Goal: Transaction & Acquisition: Book appointment/travel/reservation

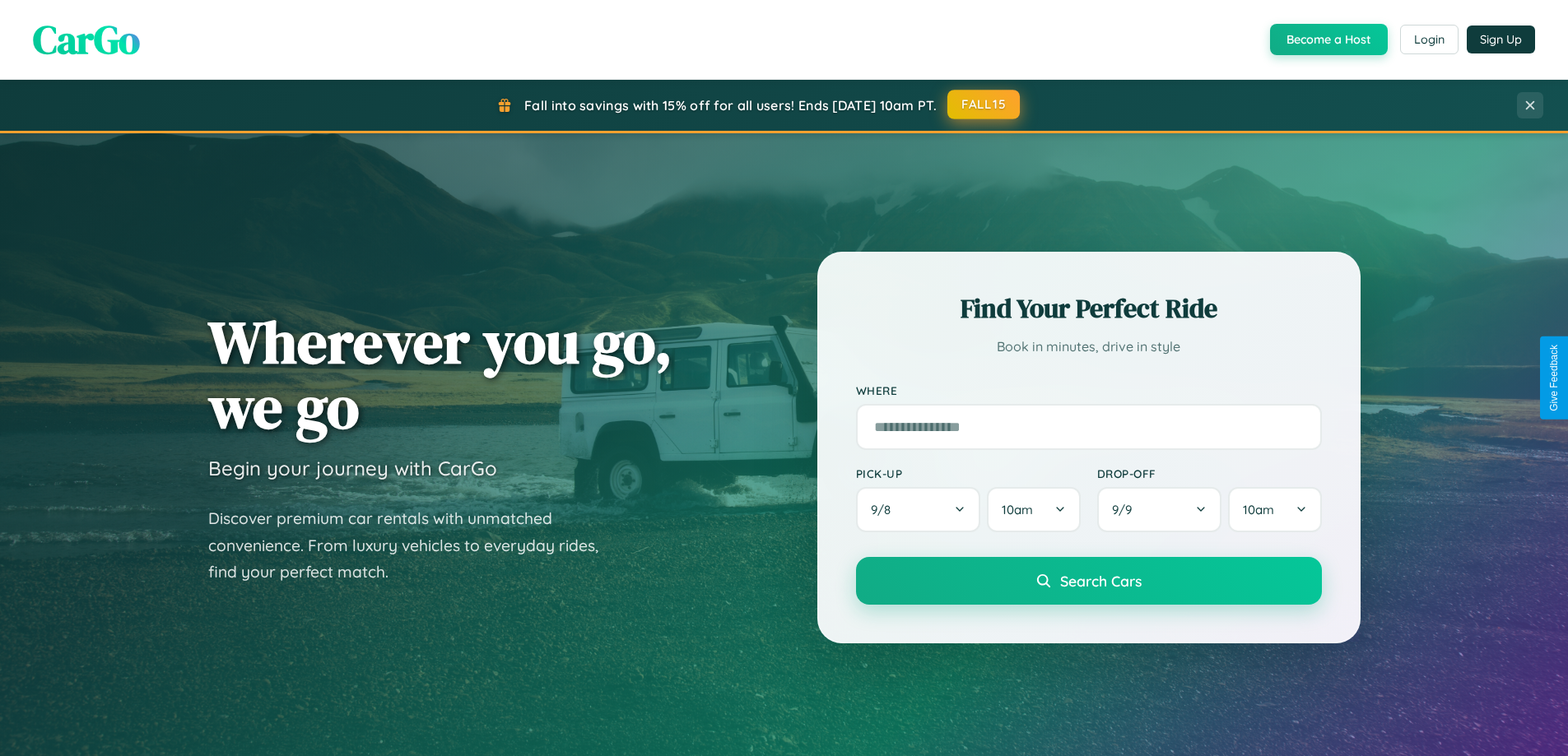
click at [984, 104] on button "FALL15" at bounding box center [983, 104] width 72 height 29
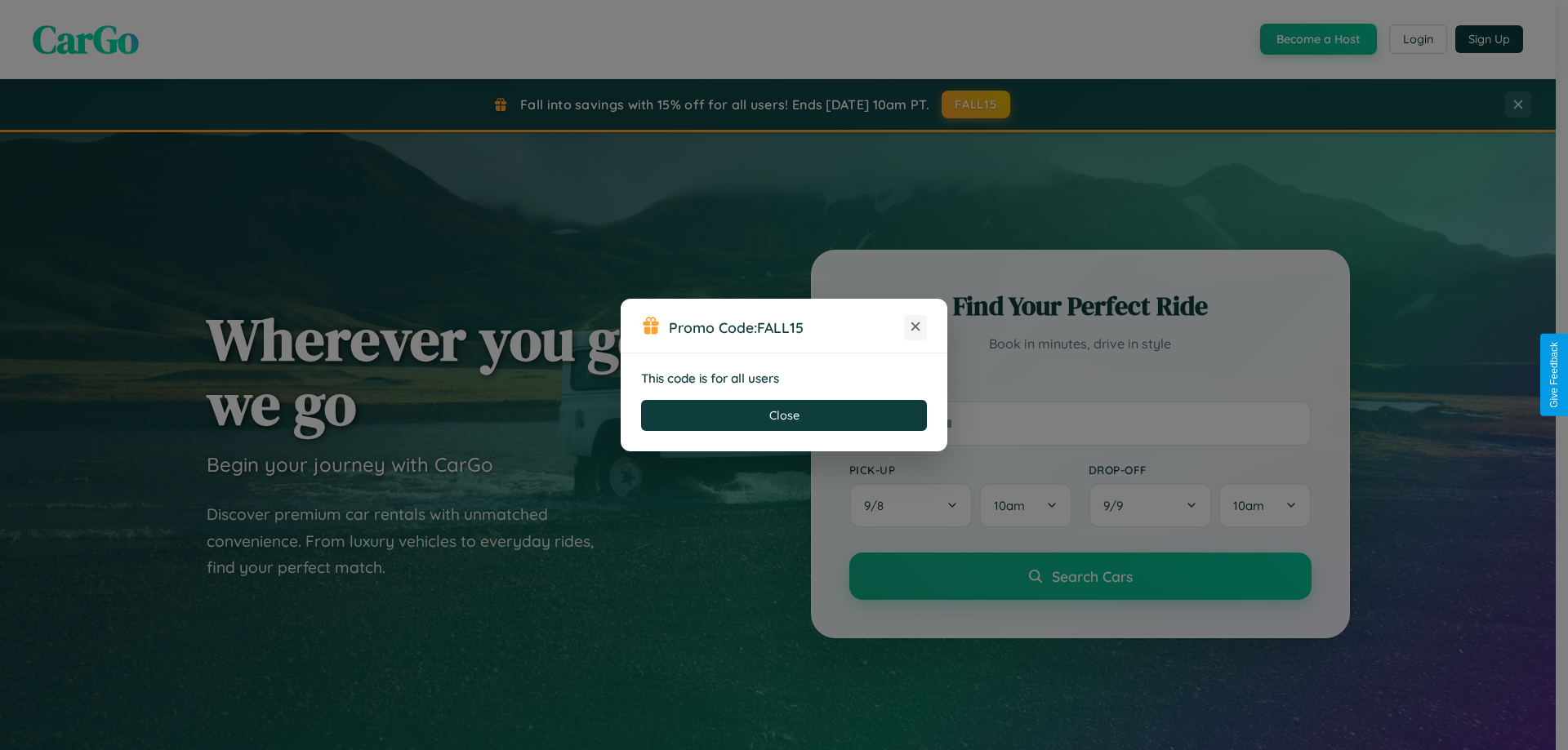
click at [915, 328] on icon at bounding box center [915, 326] width 16 height 16
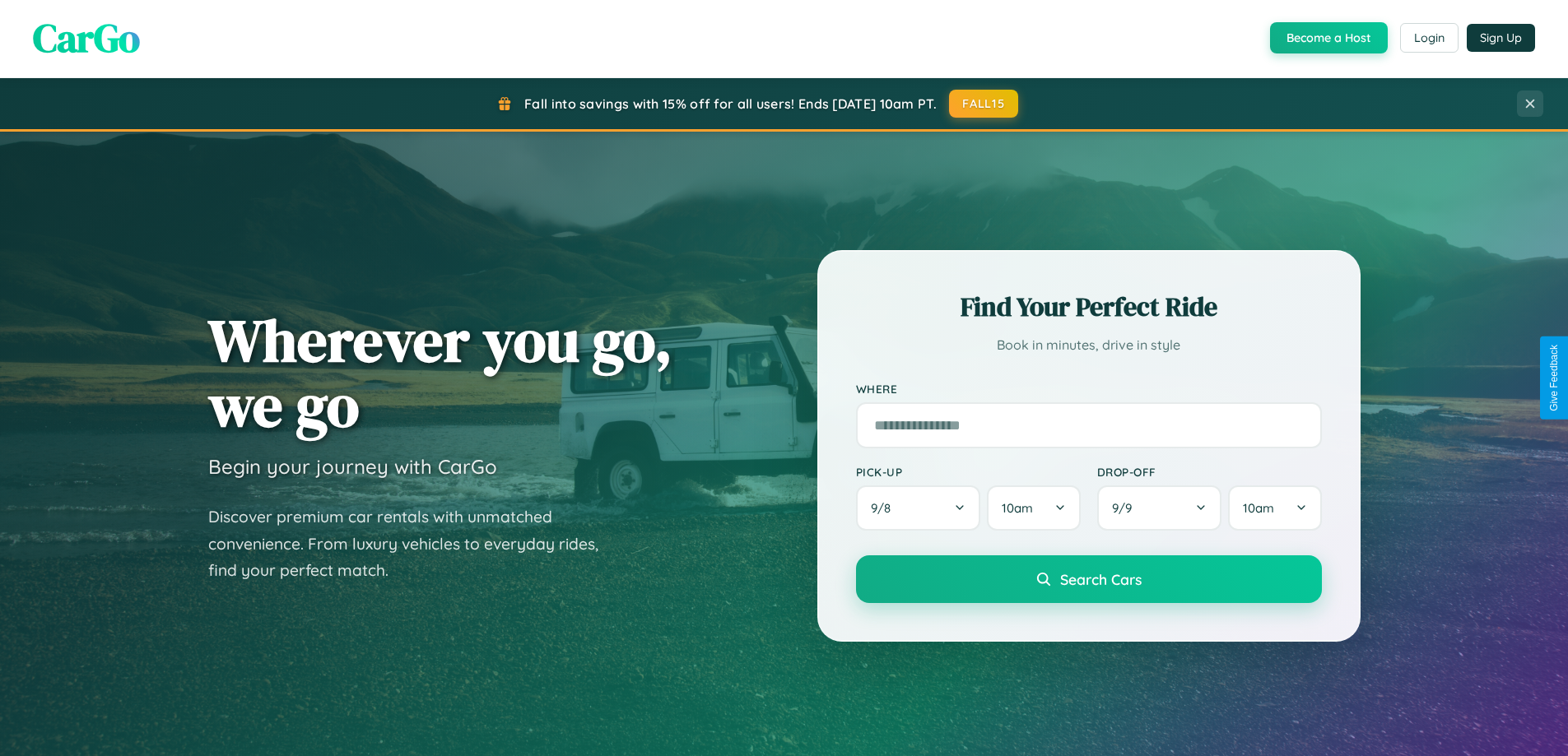
scroll to position [1132, 0]
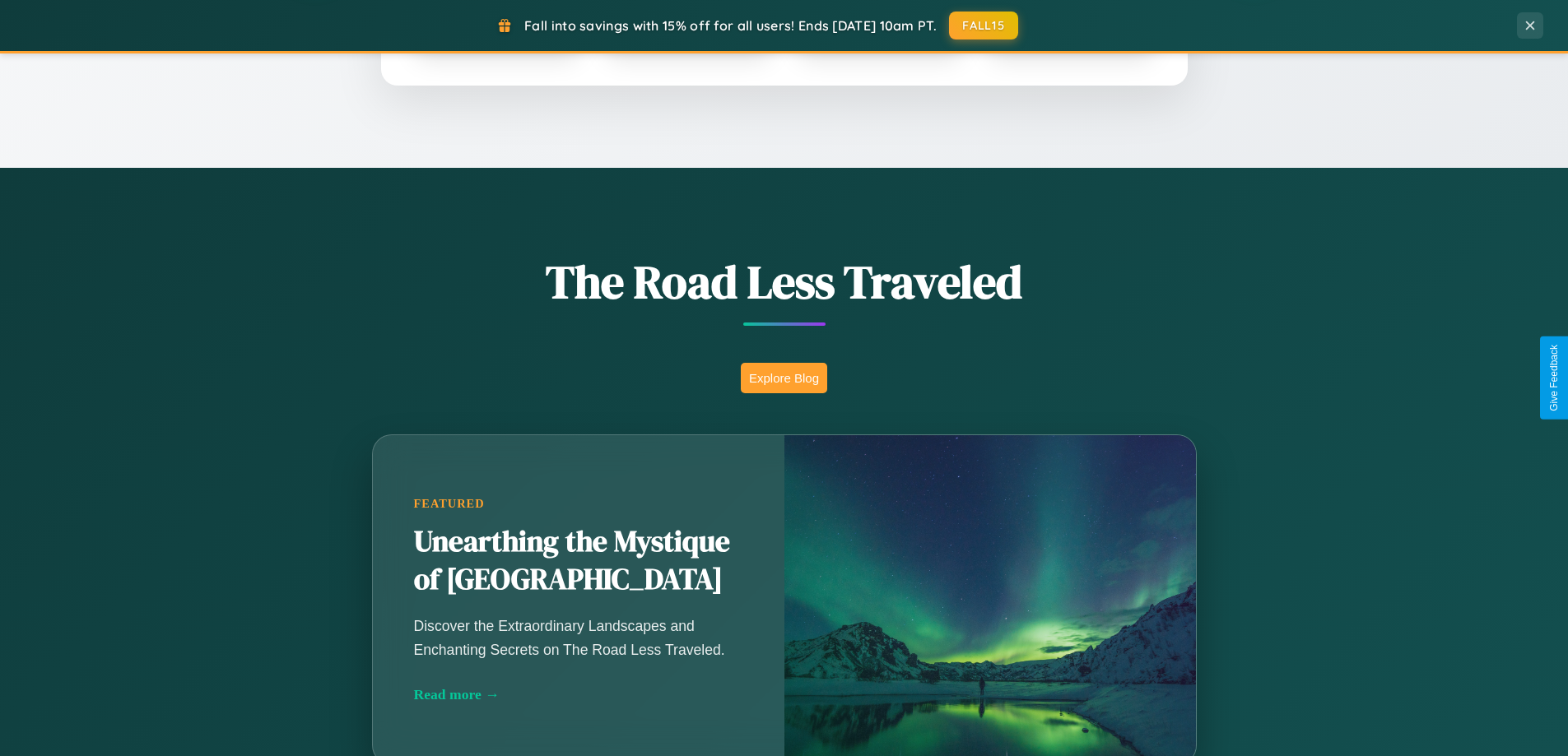
click at [784, 378] on button "Explore Blog" at bounding box center [784, 377] width 87 height 30
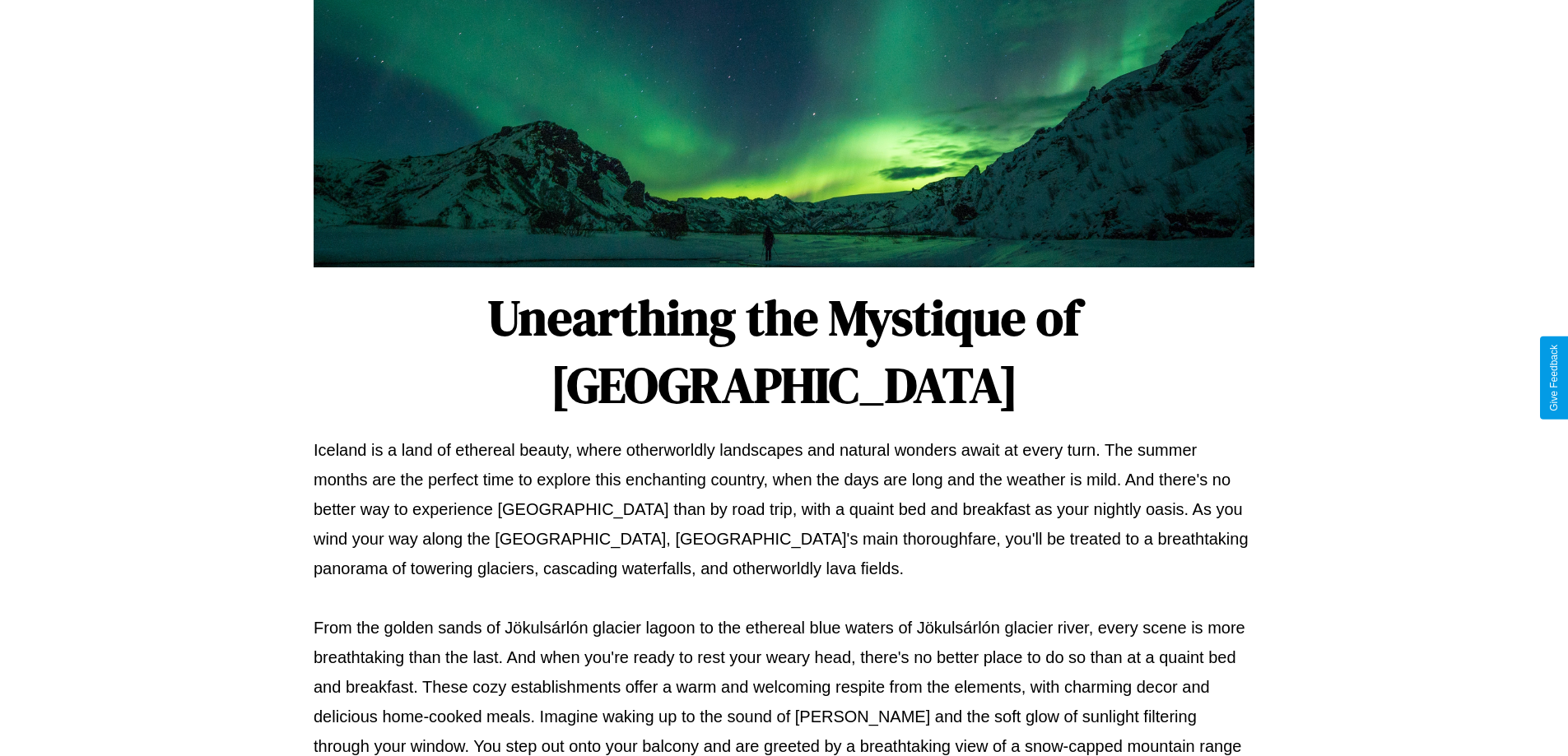
scroll to position [532, 0]
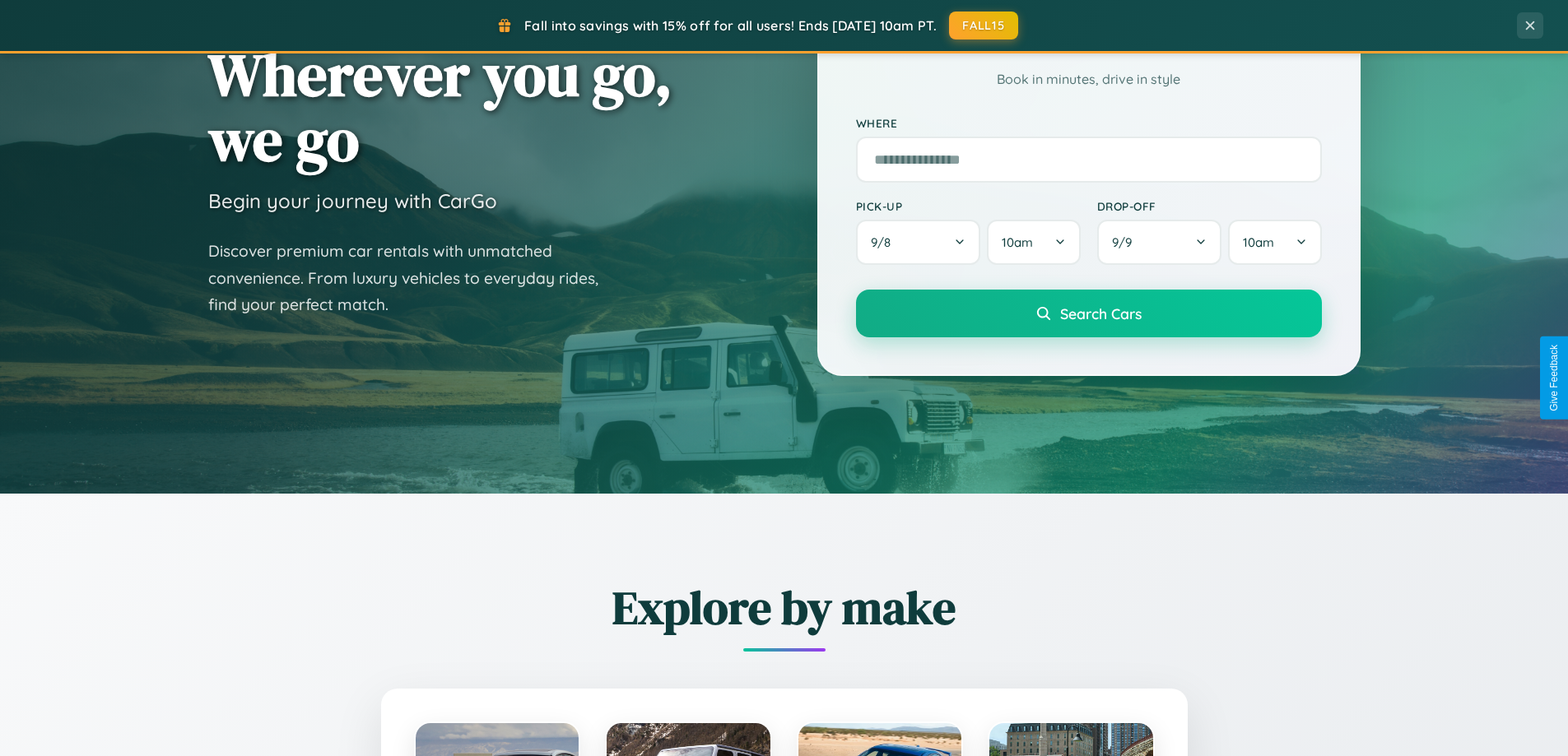
scroll to position [49, 0]
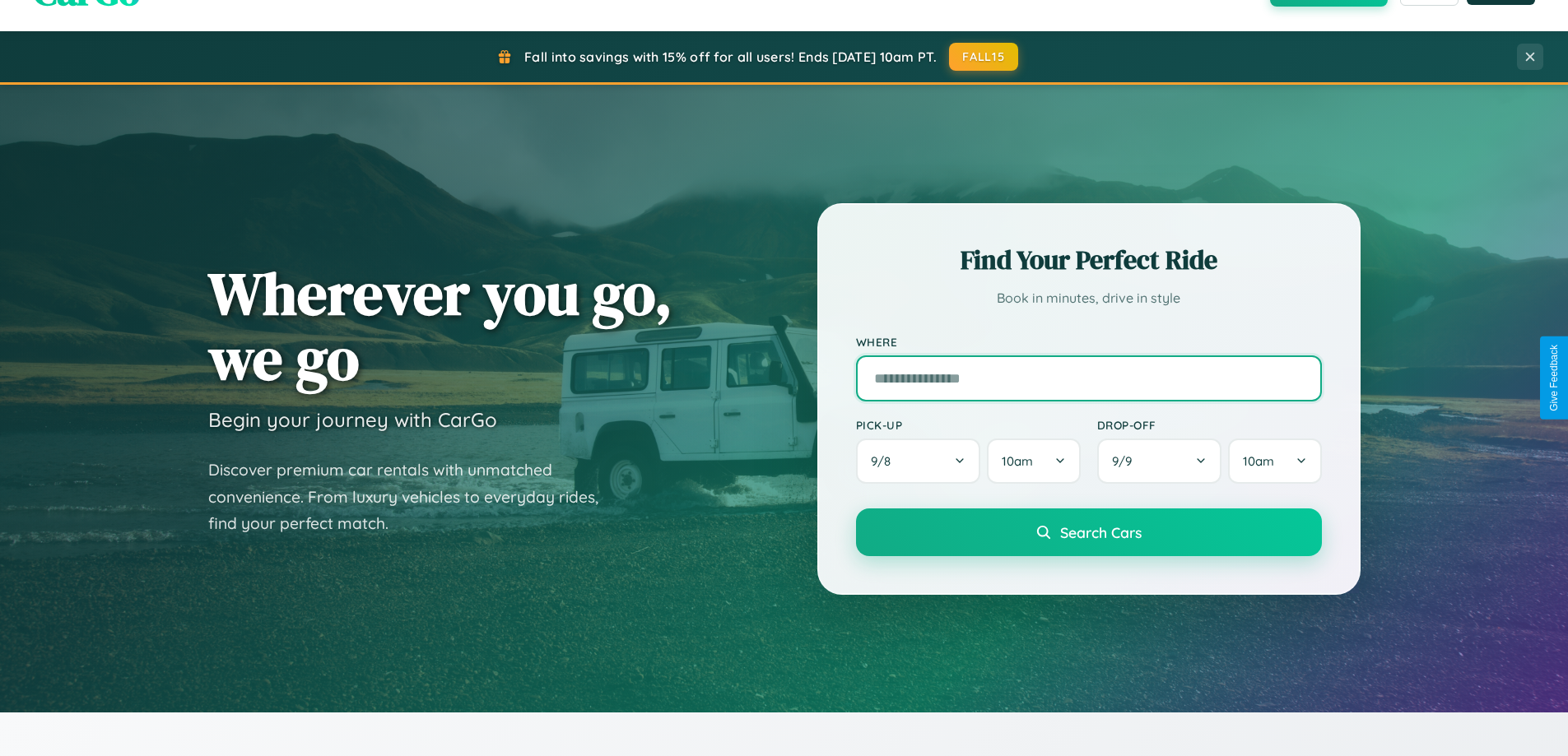
click at [1089, 378] on input "text" at bounding box center [1089, 378] width 466 height 46
type input "********"
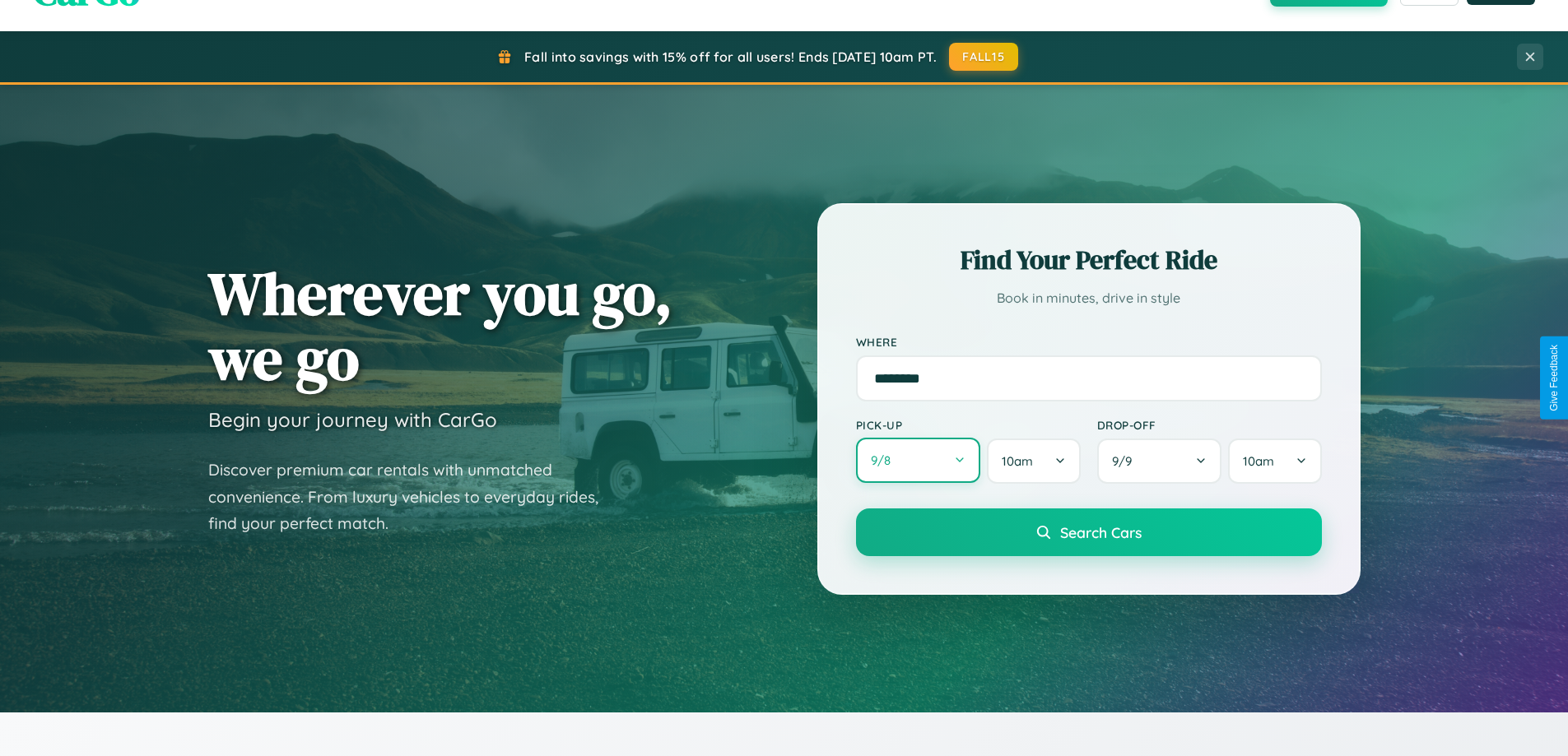
click at [918, 461] on button "9 / 8" at bounding box center [918, 460] width 125 height 45
select select "*"
select select "****"
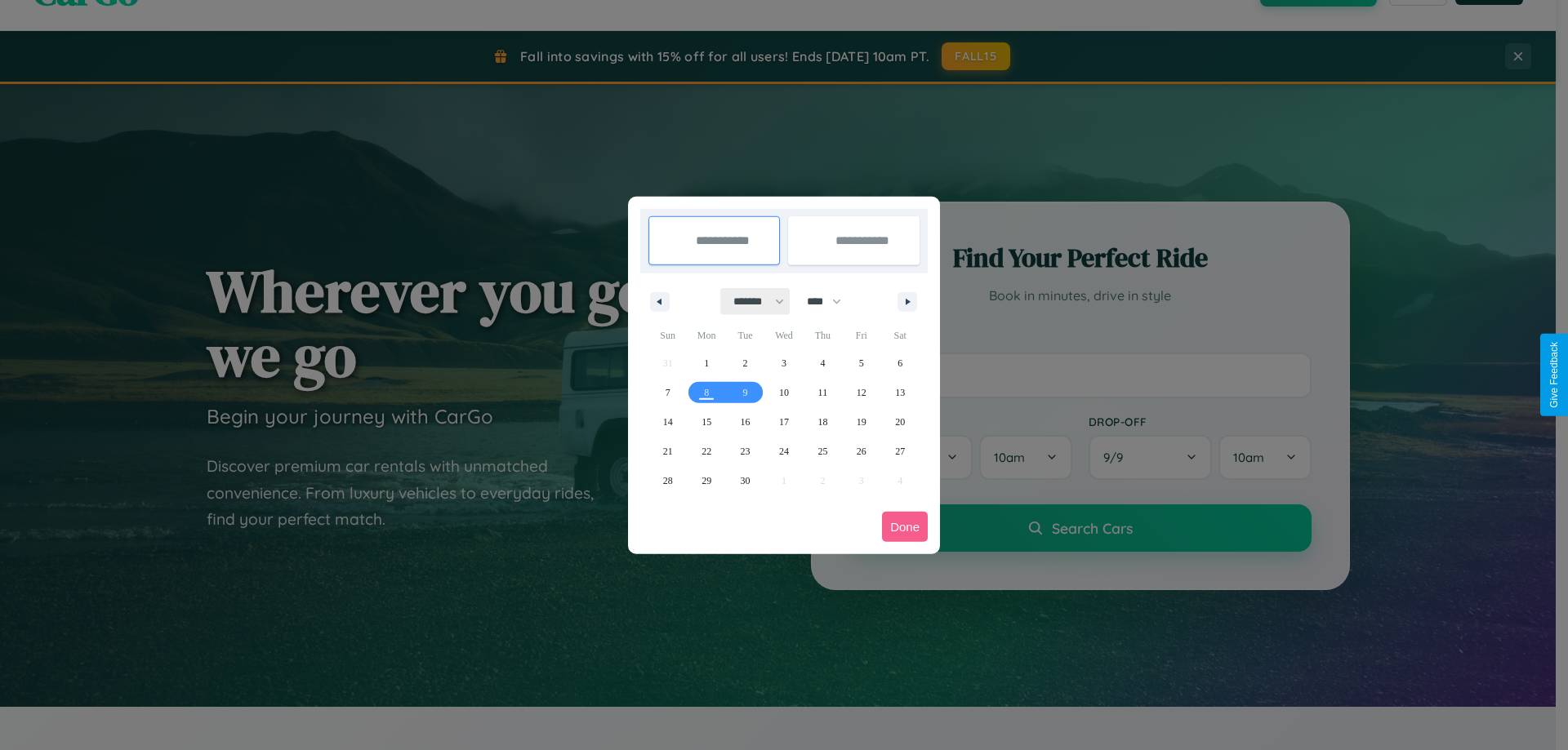
drag, startPoint x: 751, startPoint y: 302, endPoint x: 784, endPoint y: 328, distance: 42.0
click at [751, 302] on select "******* ******** ***** ***** *** **** **** ****** ********* ******* ******** **…" at bounding box center [756, 302] width 70 height 27
select select "*"
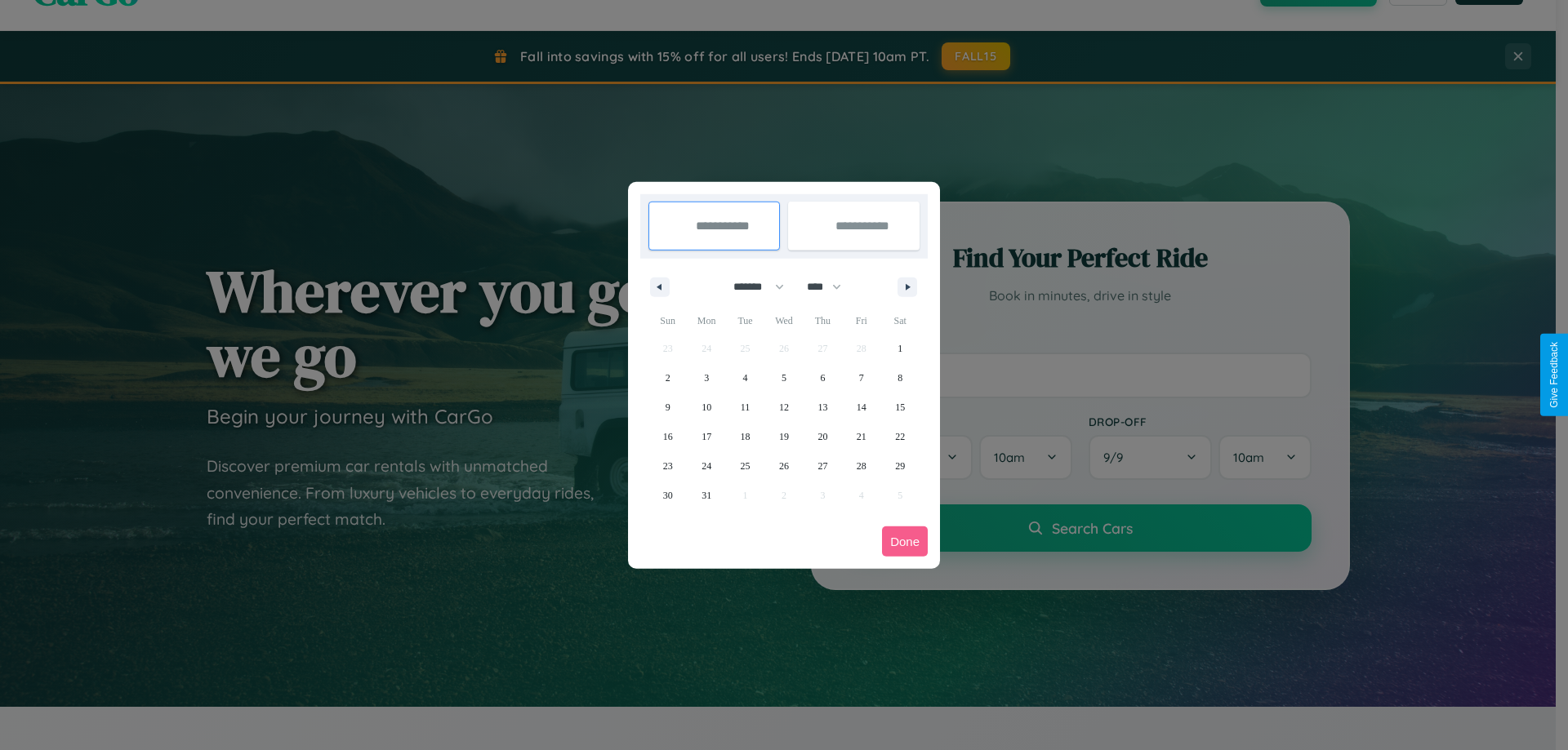
drag, startPoint x: 831, startPoint y: 286, endPoint x: 784, endPoint y: 328, distance: 63.0
click at [831, 286] on select "**** **** **** **** **** **** **** **** **** **** **** **** **** **** **** ****…" at bounding box center [823, 287] width 49 height 27
select select "****"
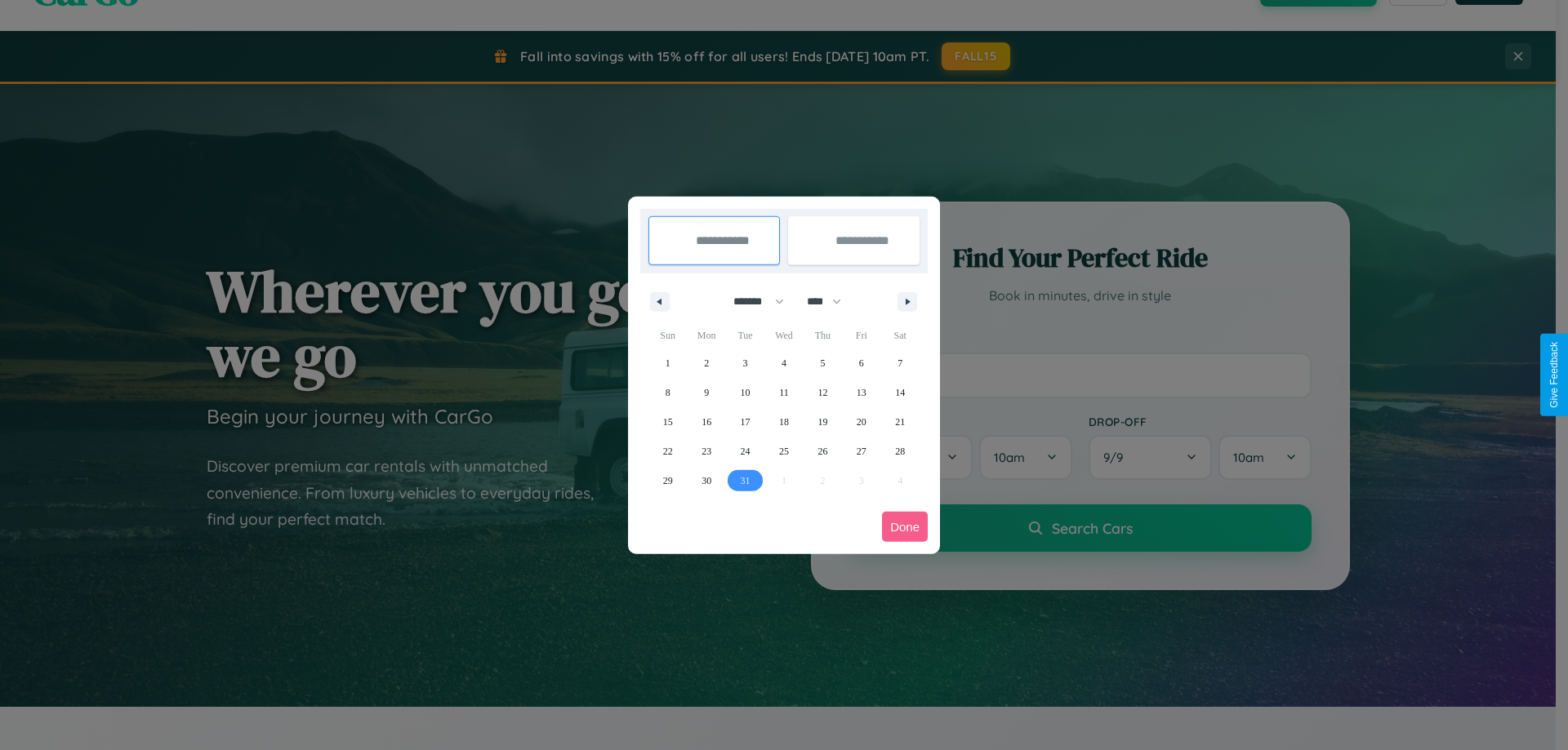
click at [744, 480] on span "31" at bounding box center [745, 480] width 10 height 29
type input "**********"
click at [907, 302] on icon "button" at bounding box center [910, 302] width 8 height 7
select select "*"
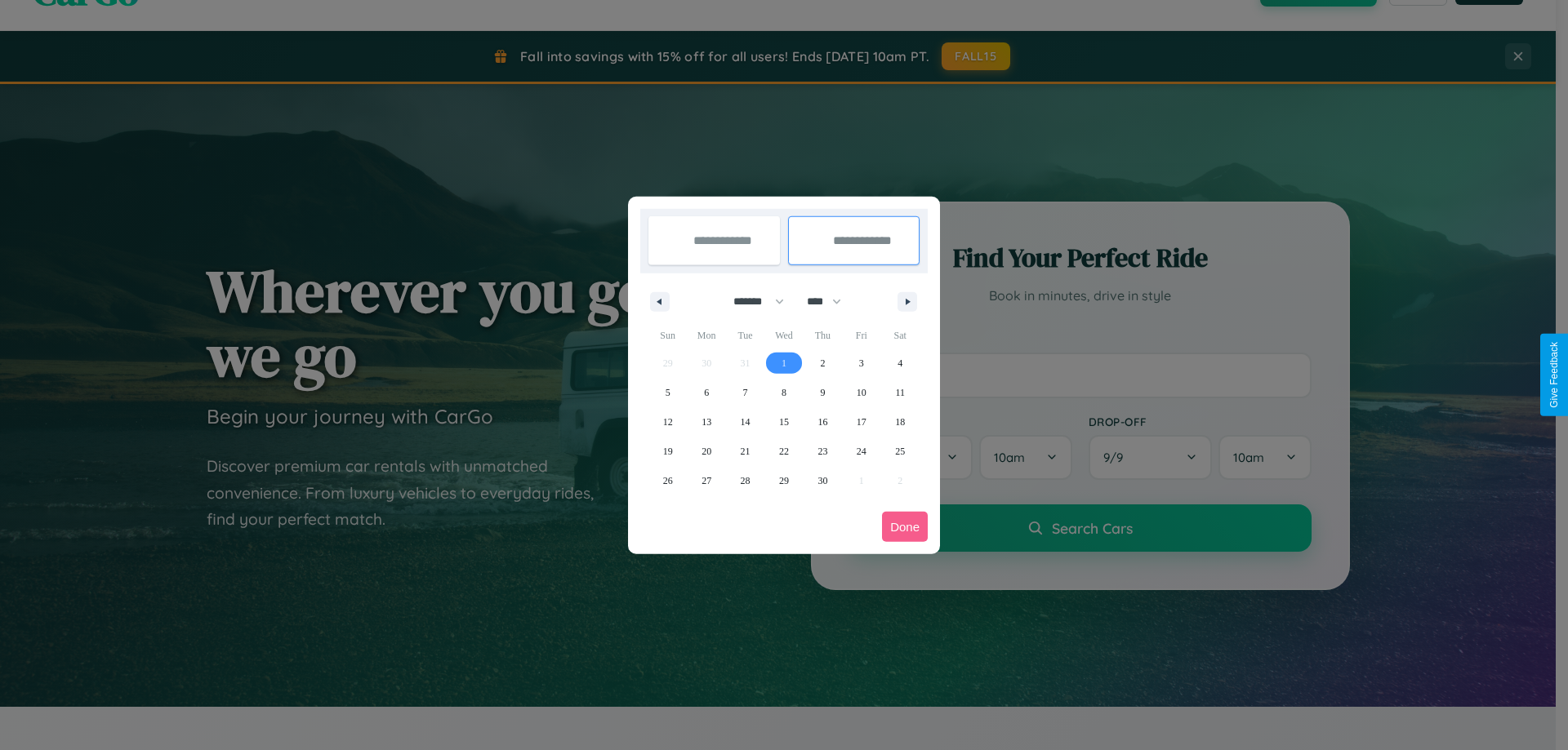
click at [783, 362] on span "1" at bounding box center [783, 363] width 5 height 29
type input "**********"
select select "*"
click at [905, 527] on button "Done" at bounding box center [904, 527] width 45 height 30
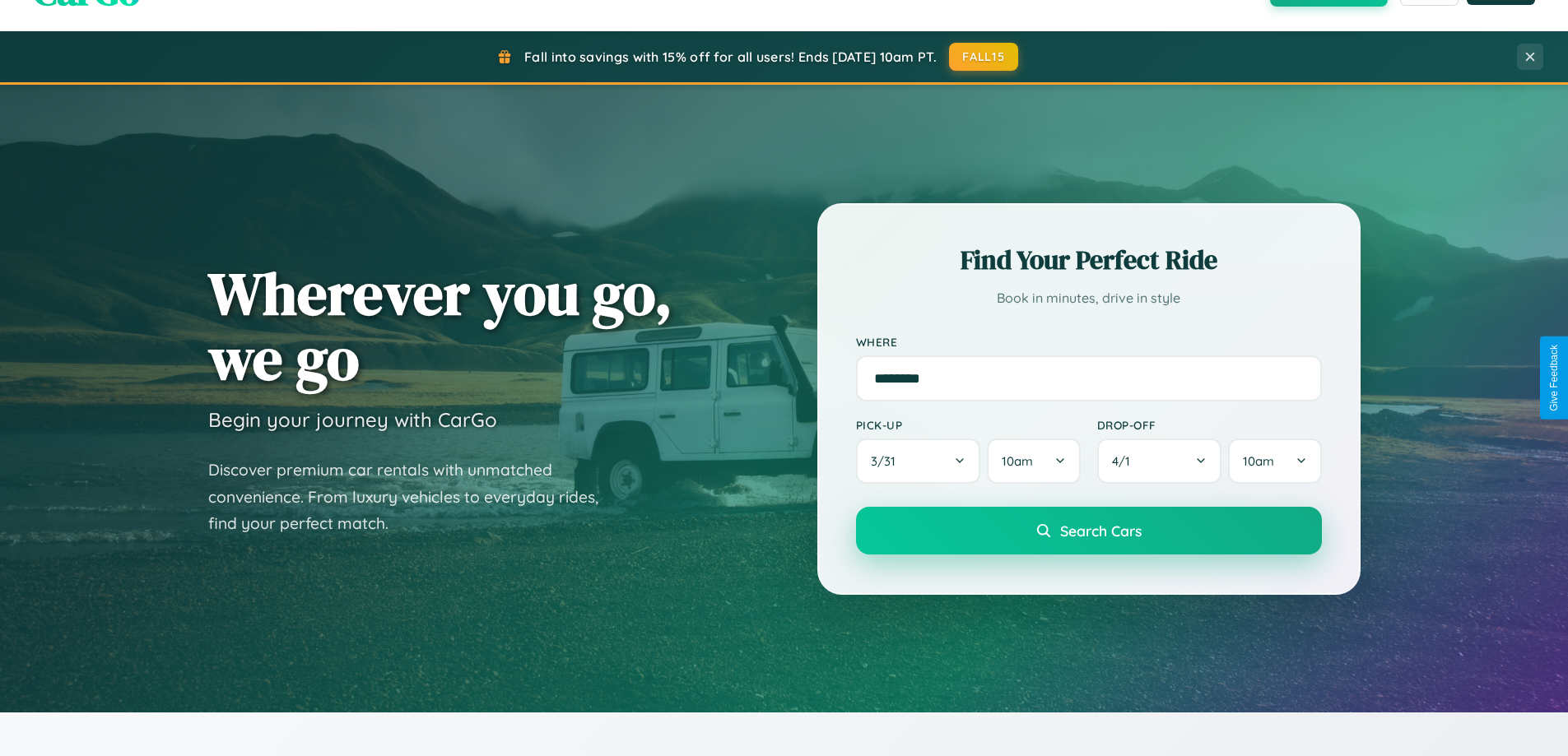
click at [1089, 531] on span "Search Cars" at bounding box center [1101, 530] width 82 height 19
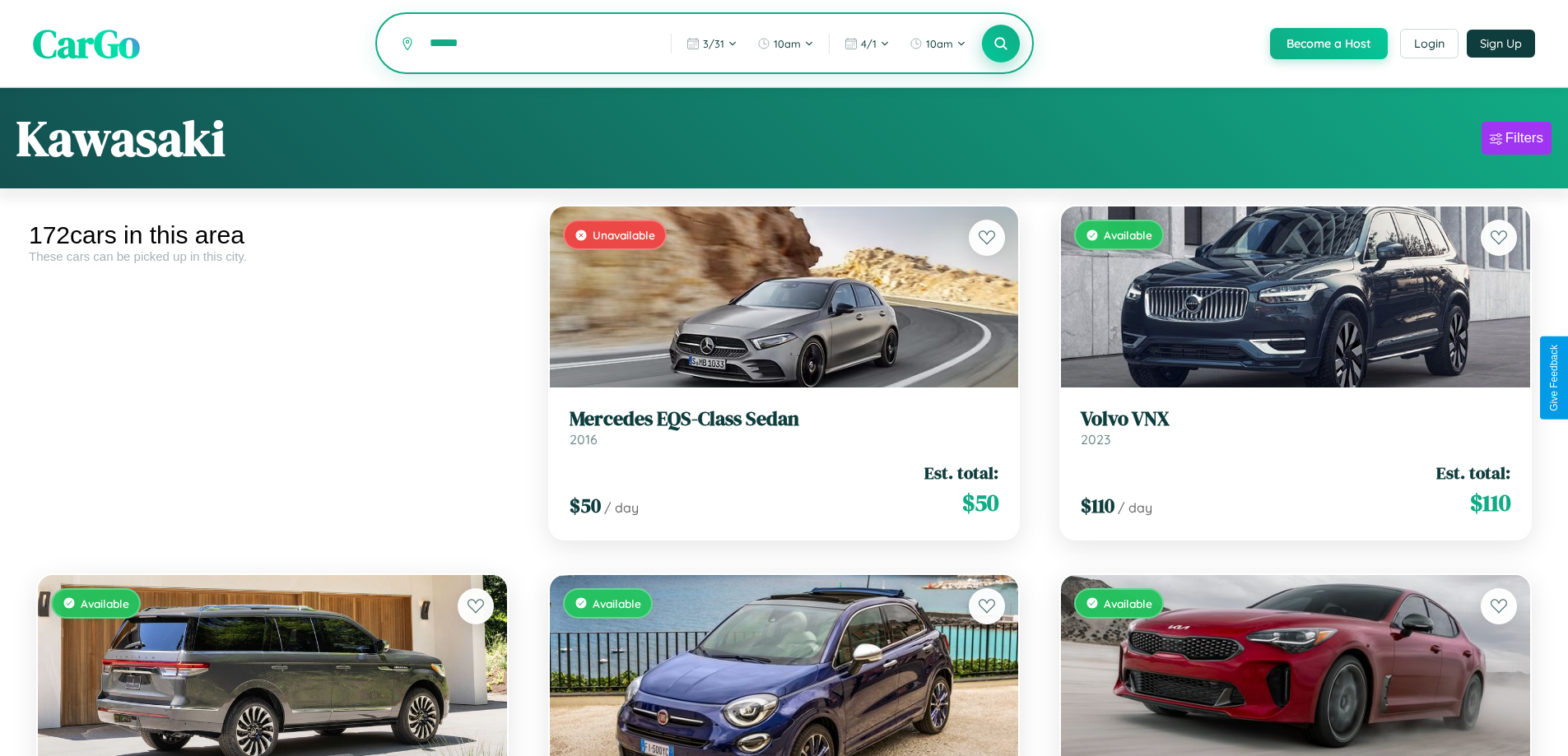
type input "******"
click at [1000, 45] on icon at bounding box center [1001, 43] width 16 height 16
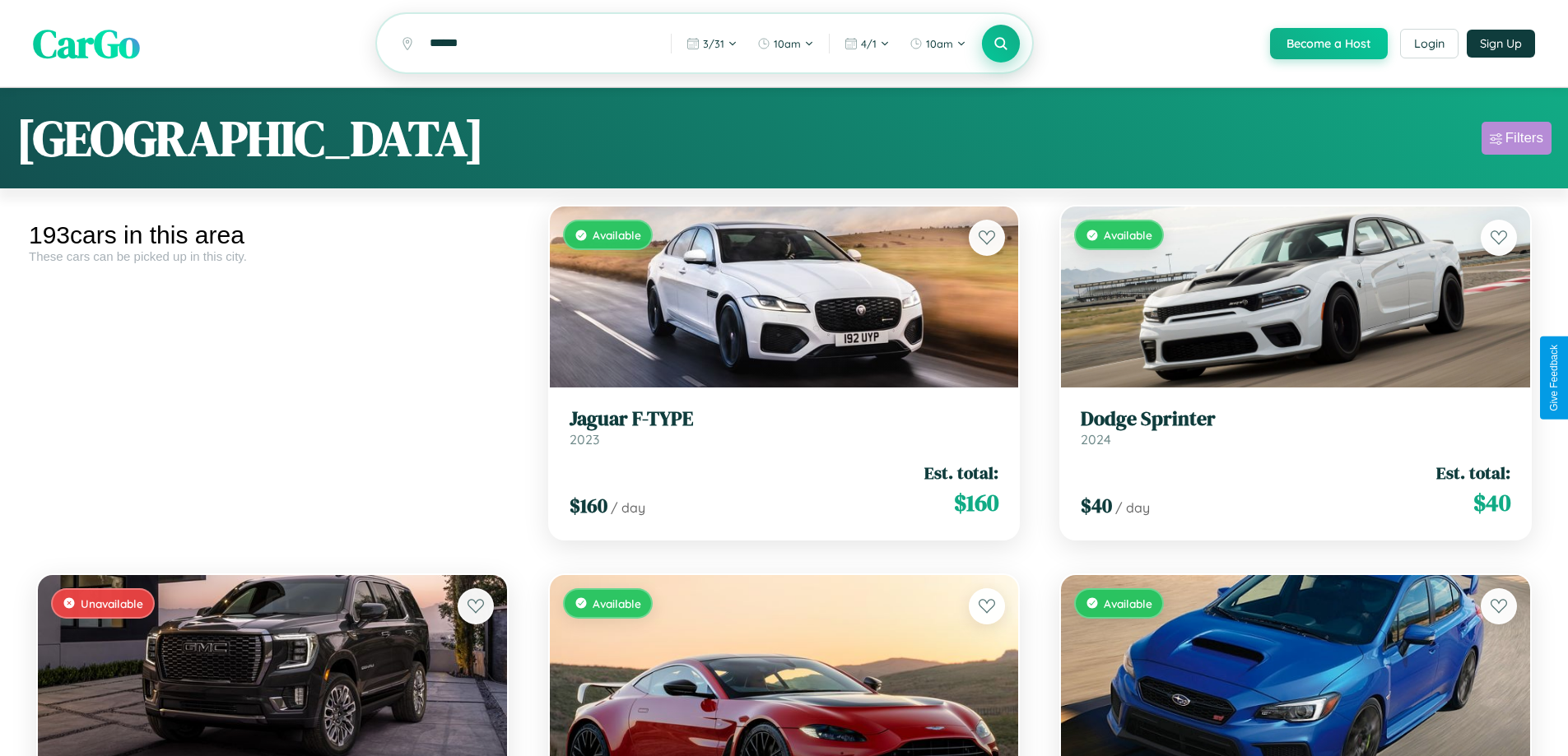
click at [1516, 140] on div "Filters" at bounding box center [1524, 137] width 38 height 17
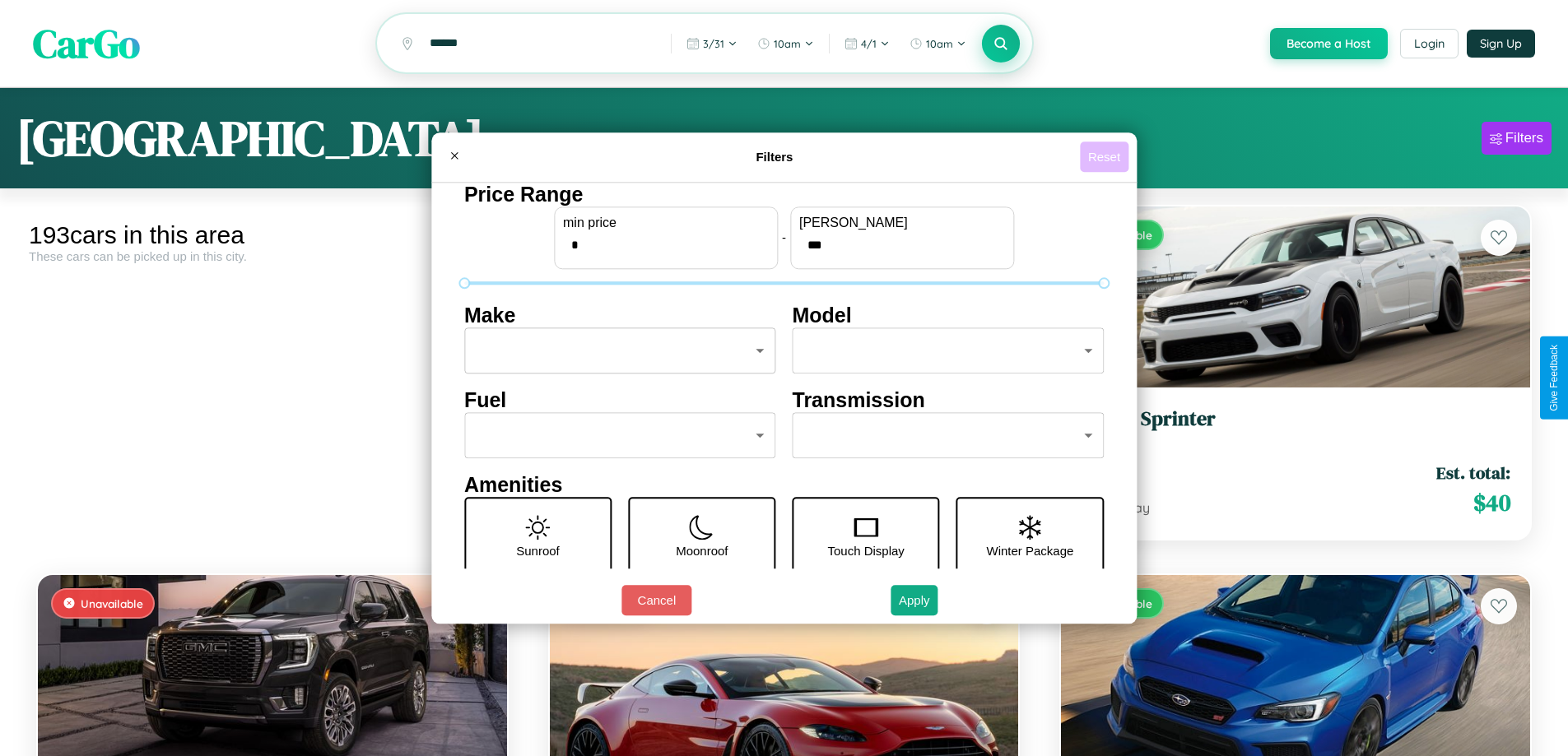
click at [1106, 156] on button "Reset" at bounding box center [1104, 156] width 49 height 30
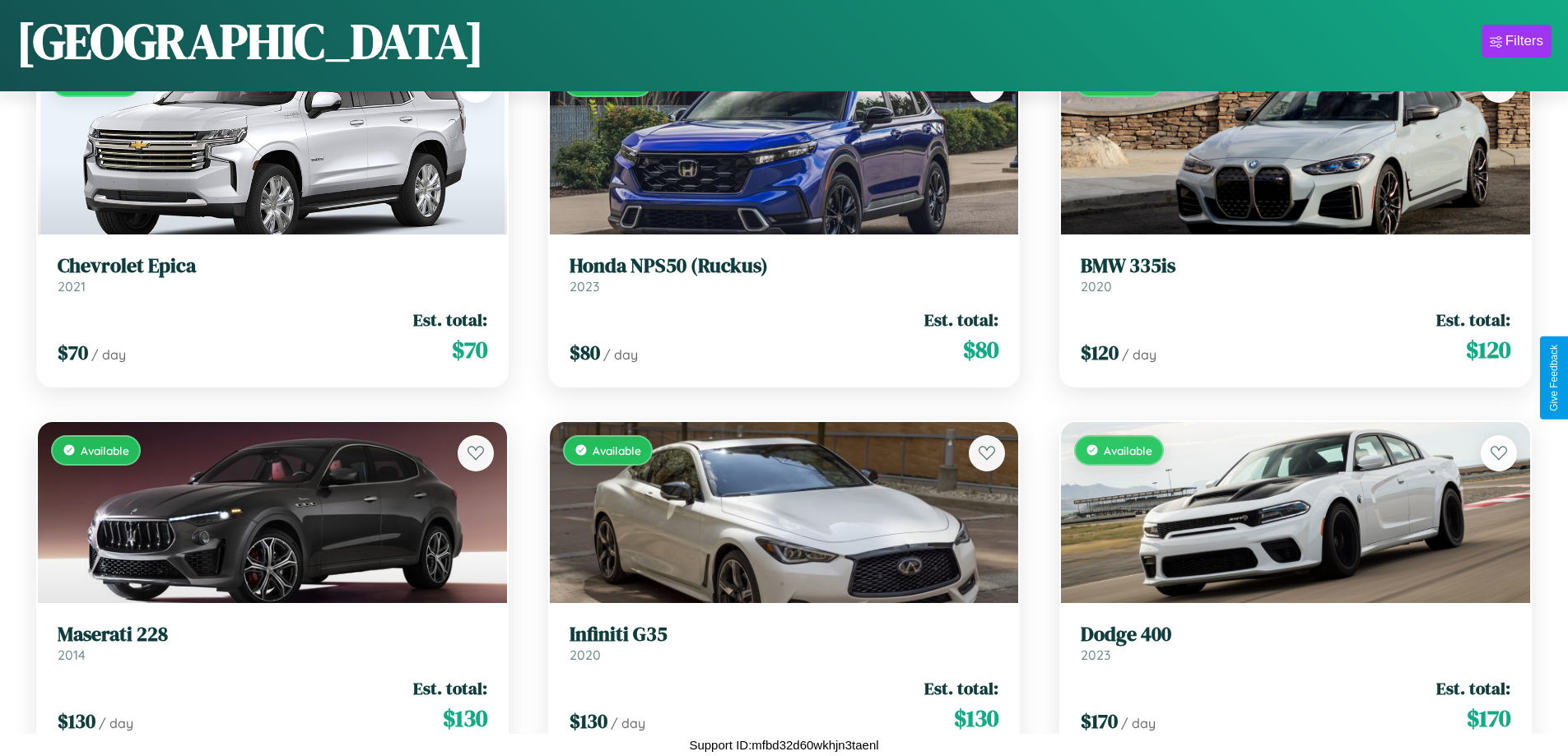
scroll to position [12389, 0]
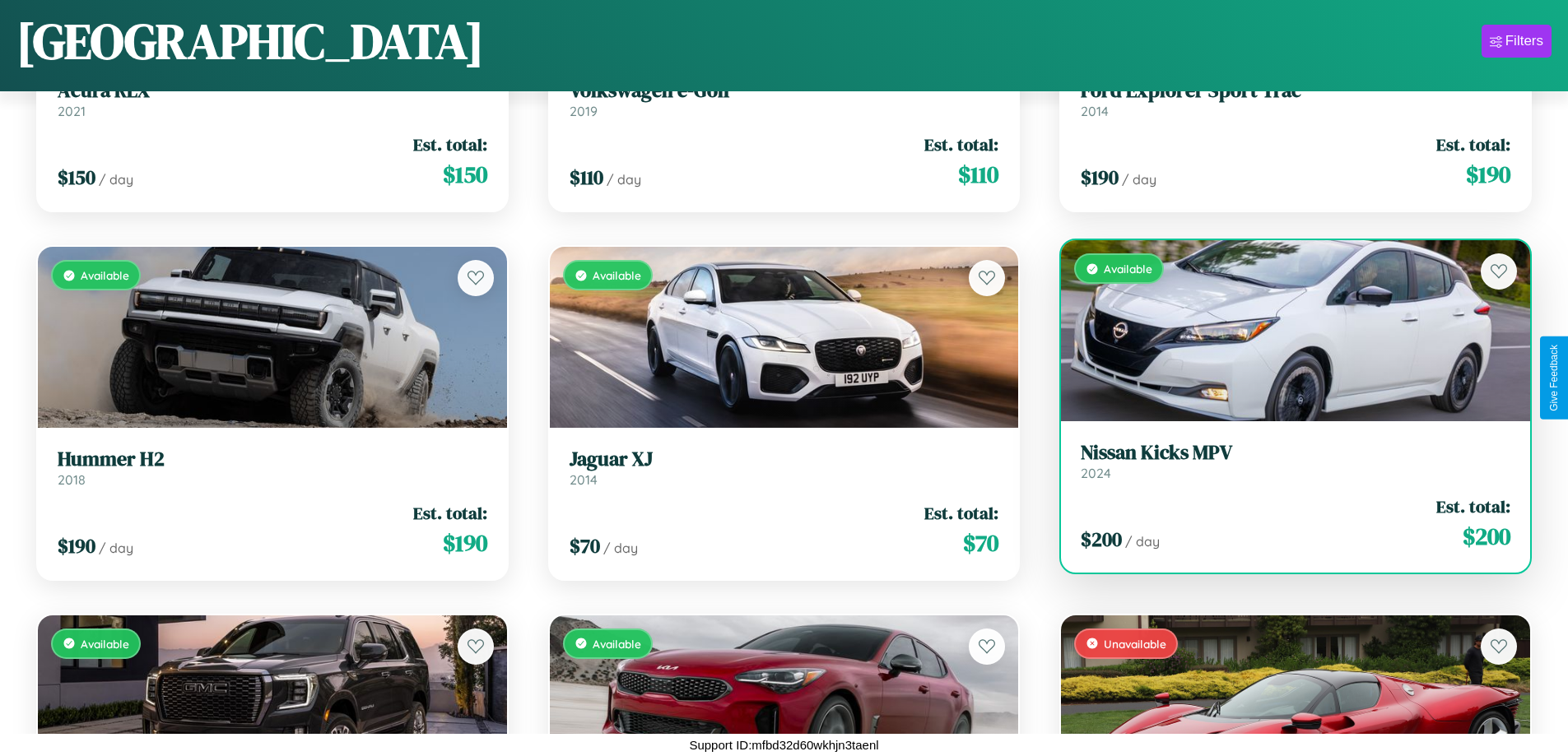
click at [1284, 526] on div "$ 200 / day Est. total: $ 200" at bounding box center [1295, 524] width 430 height 58
click at [1284, 523] on div "$ 200 / day Est. total: $ 200" at bounding box center [1295, 524] width 430 height 58
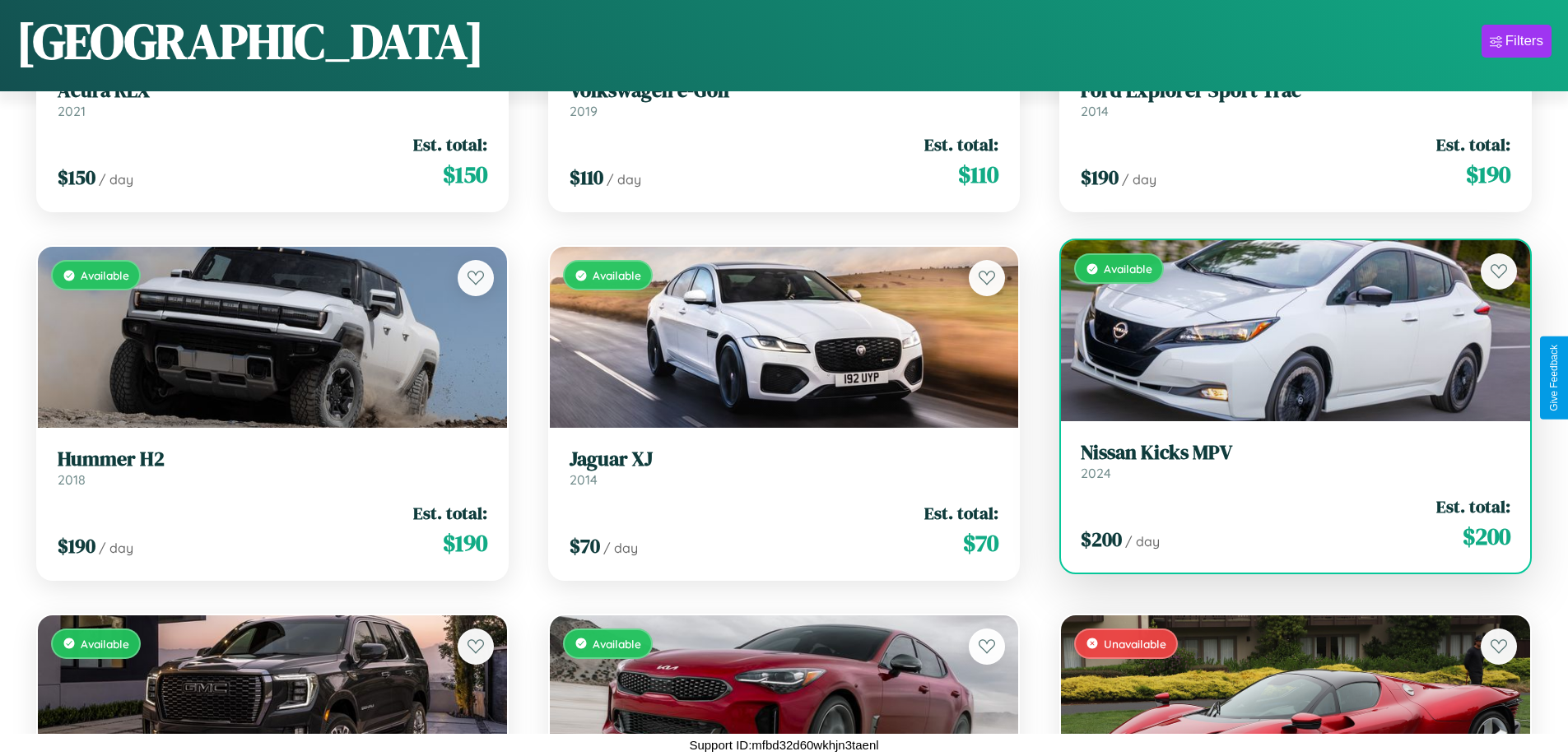
click at [1284, 523] on div "$ 200 / day Est. total: $ 200" at bounding box center [1295, 524] width 430 height 58
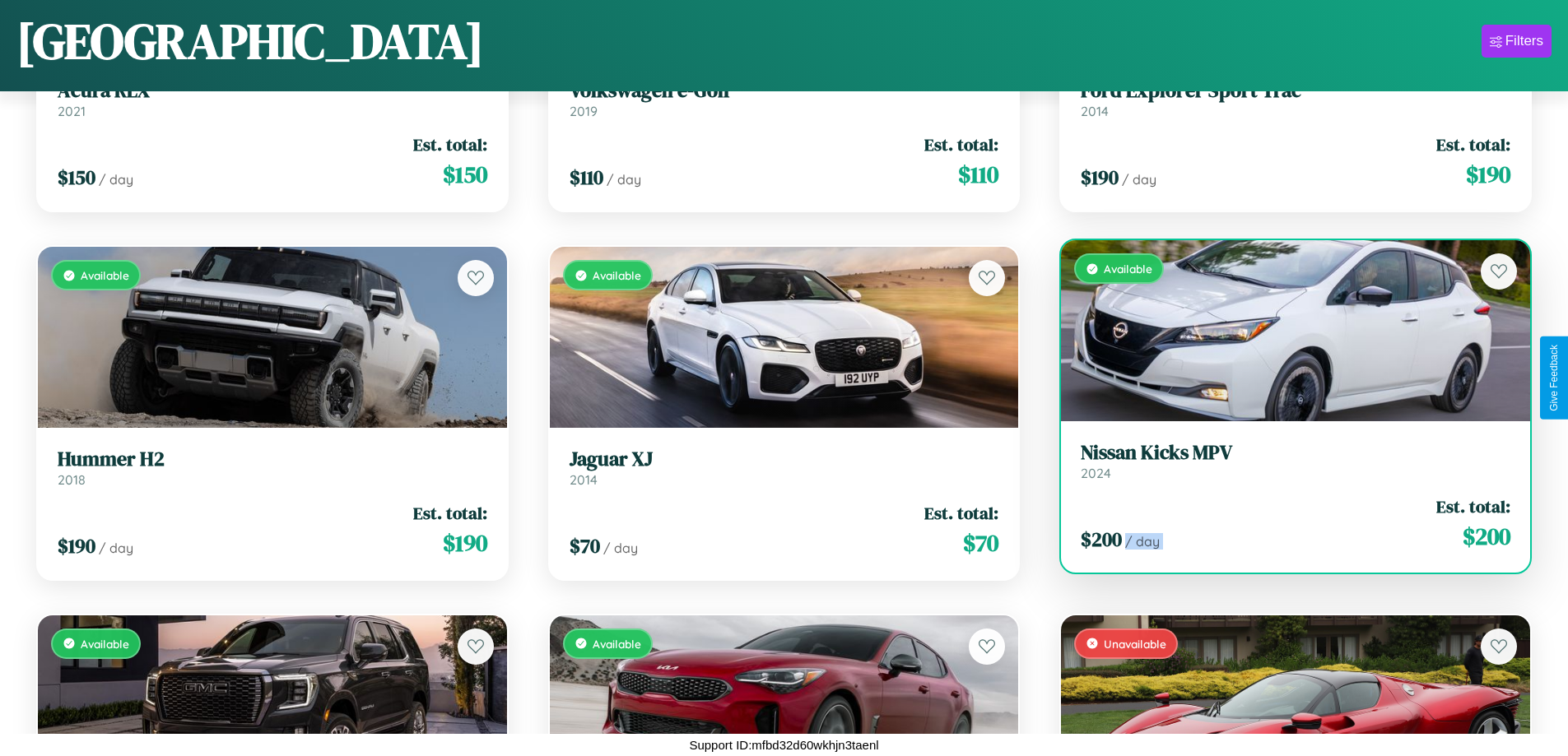
click at [1284, 523] on div "$ 200 / day Est. total: $ 200" at bounding box center [1295, 524] width 430 height 58
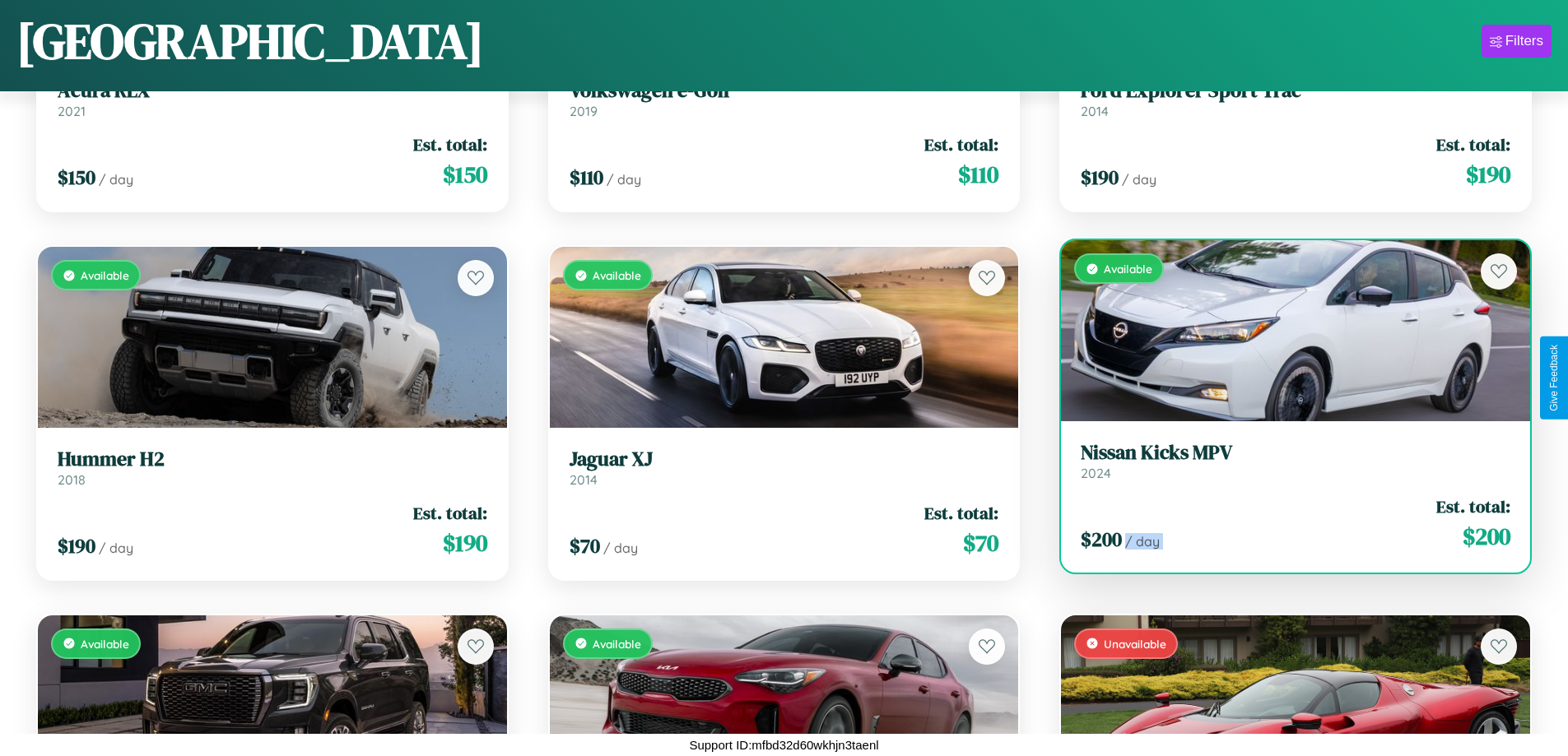
click at [1284, 523] on div "$ 200 / day Est. total: $ 200" at bounding box center [1295, 524] width 430 height 58
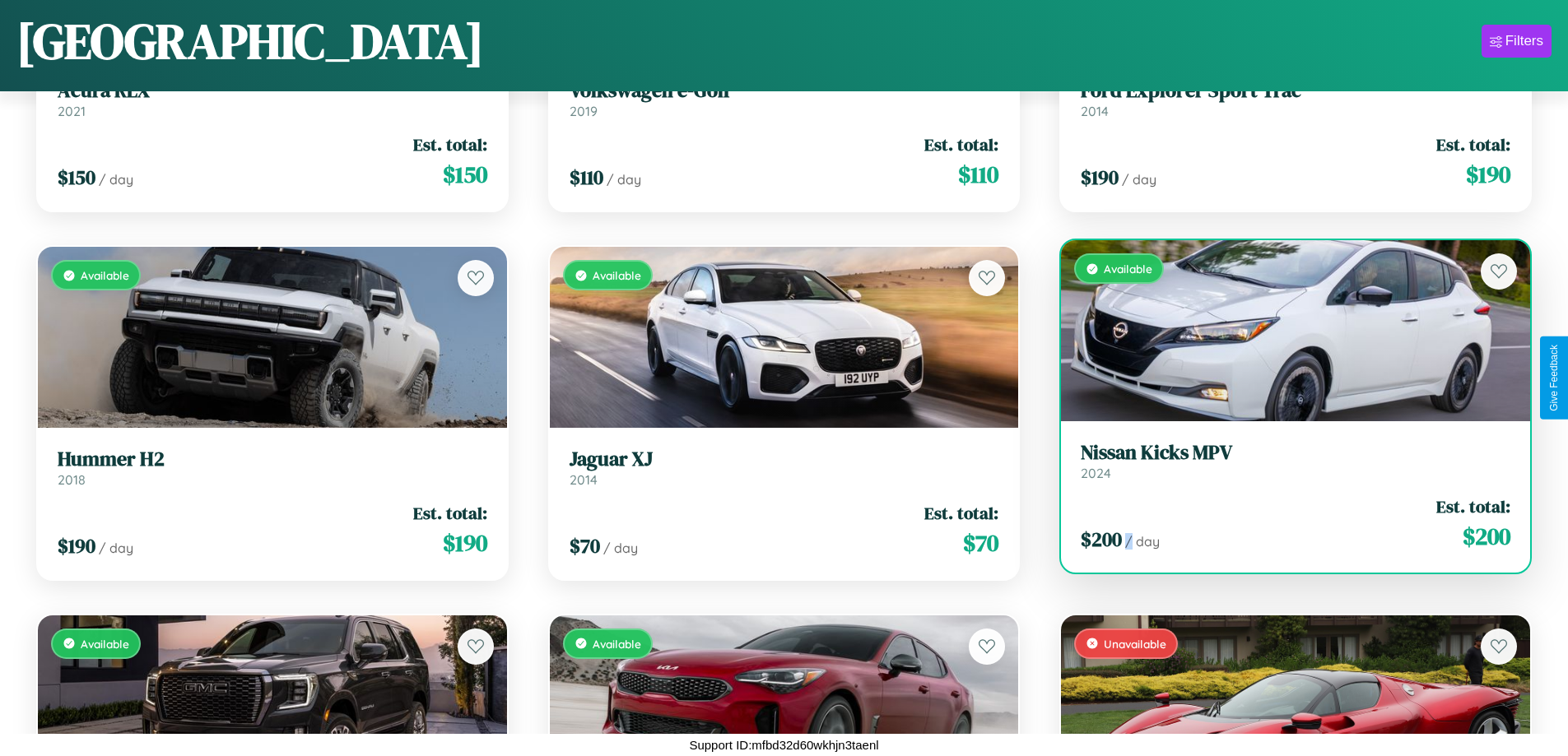
click at [1284, 523] on div "$ 200 / day Est. total: $ 200" at bounding box center [1295, 524] width 430 height 58
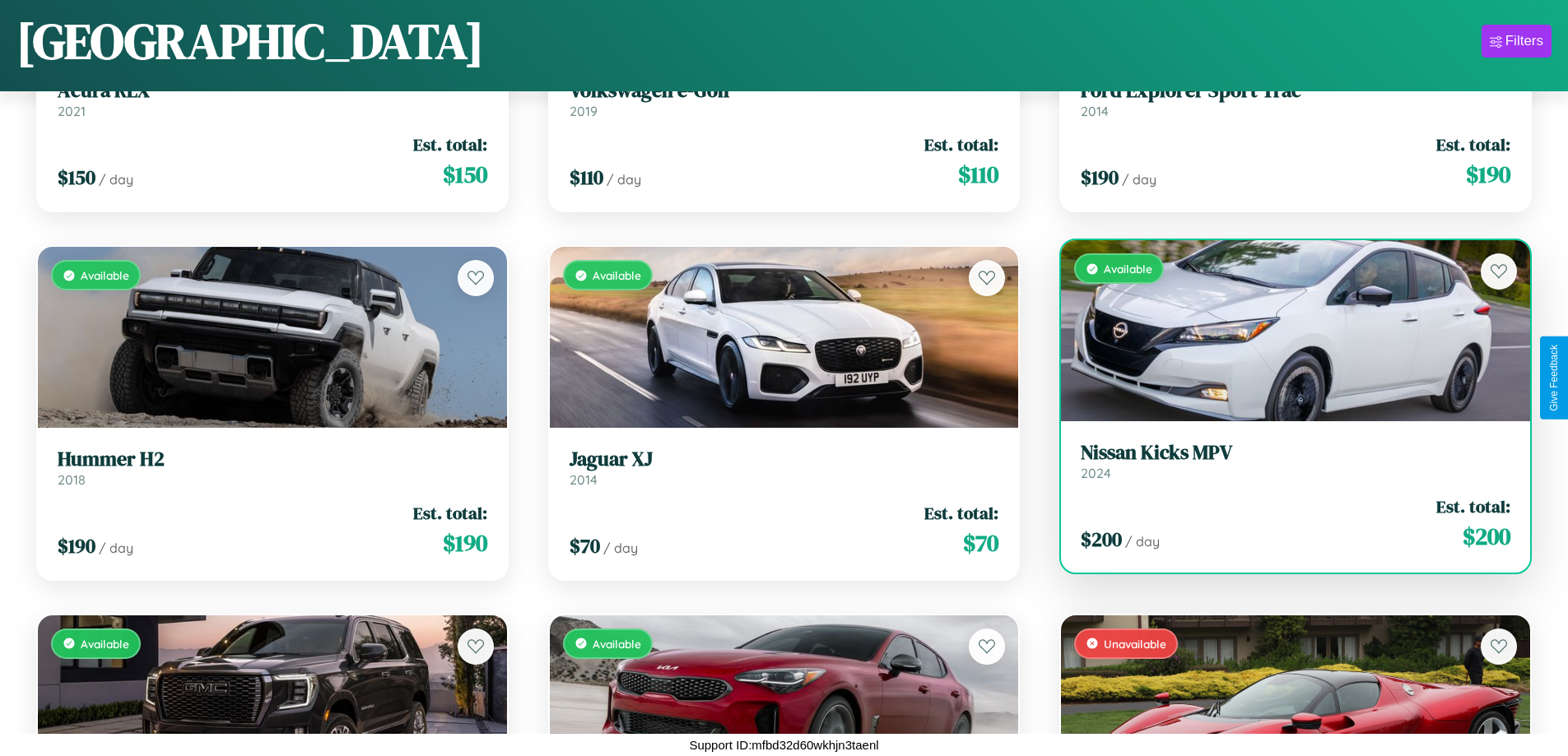
click at [1284, 461] on h3 "Nissan Kicks MPV" at bounding box center [1295, 453] width 430 height 23
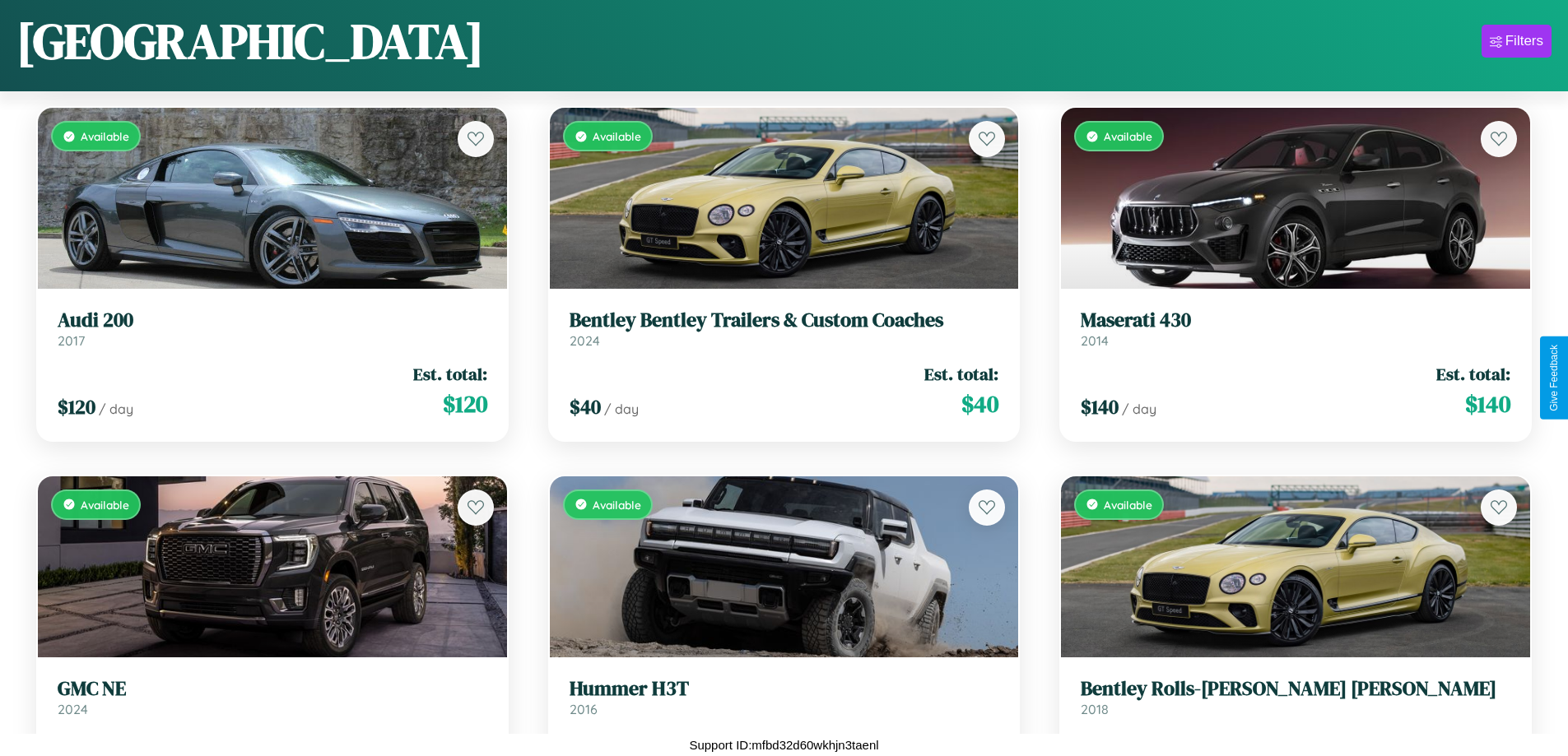
scroll to position [14969, 0]
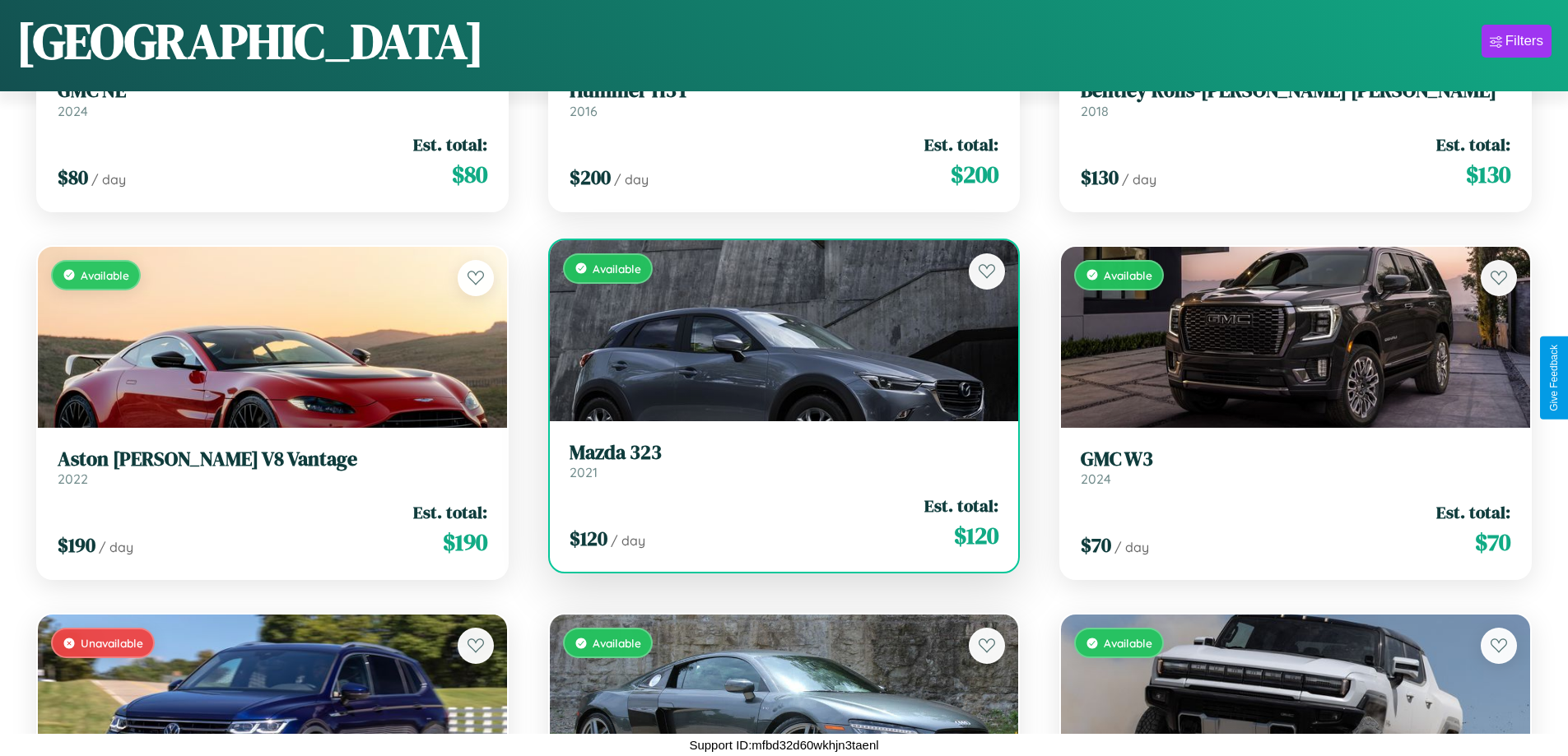
click at [777, 461] on h3 "Mazda 323" at bounding box center [784, 453] width 430 height 23
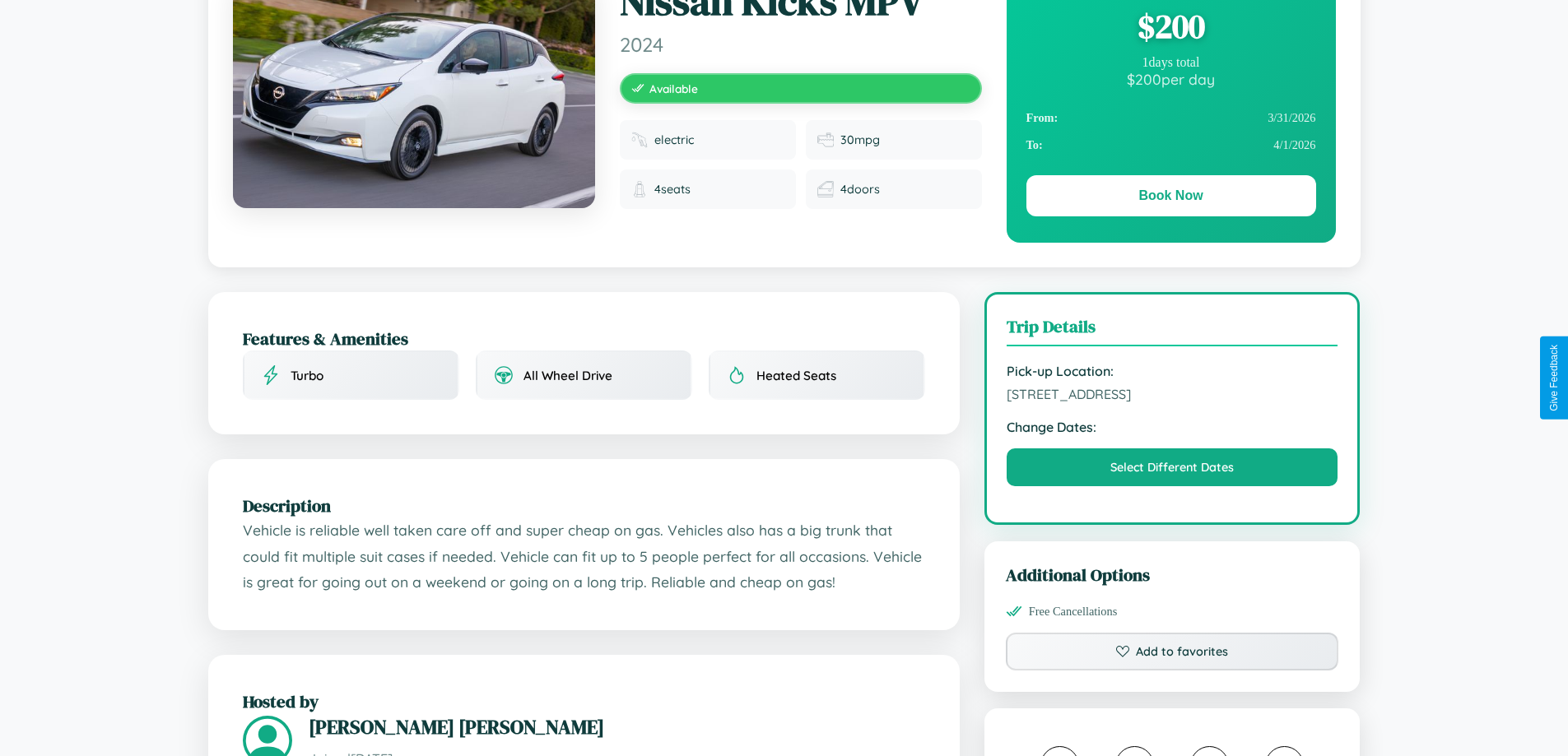
scroll to position [170, 0]
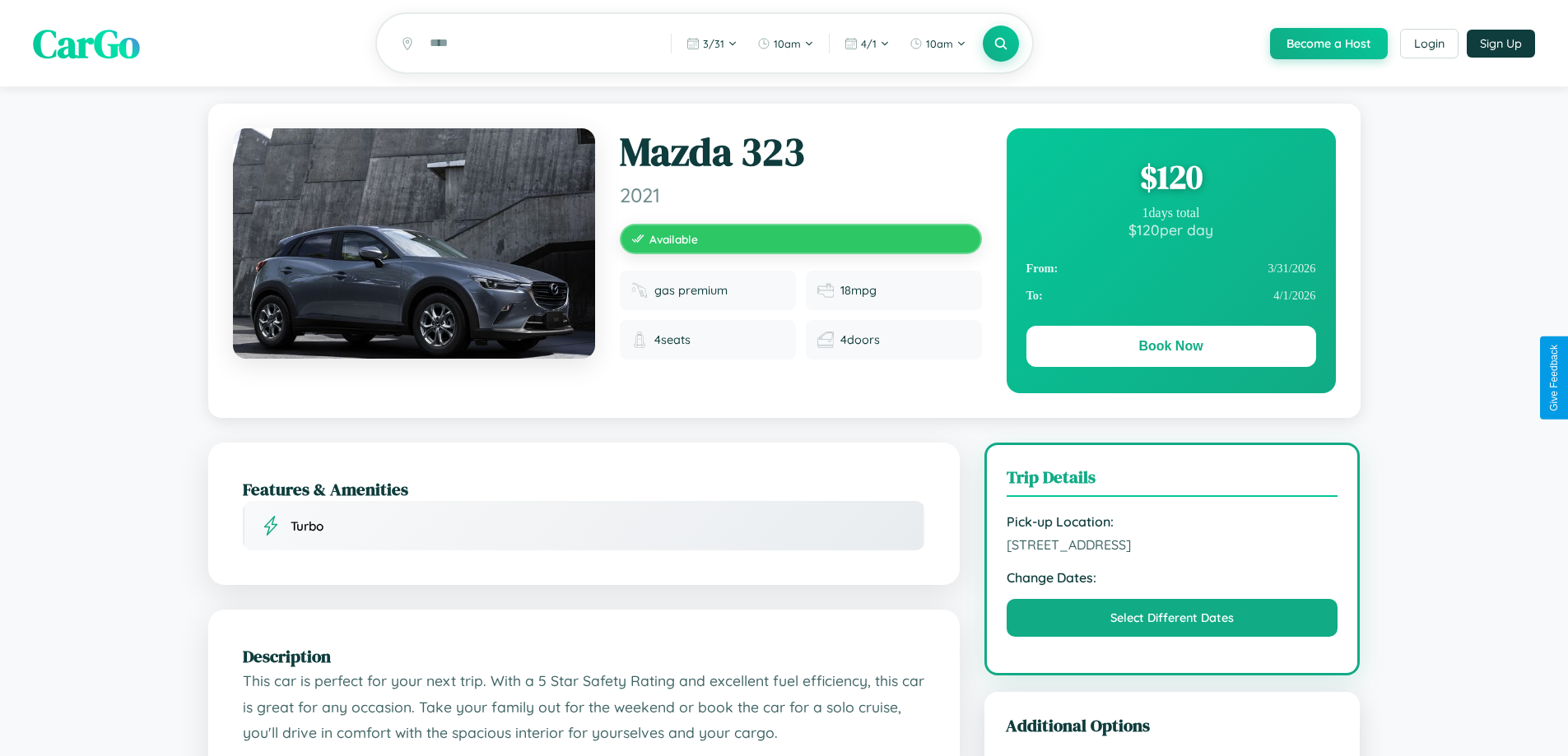
click at [1170, 179] on div "$ 120" at bounding box center [1170, 177] width 289 height 45
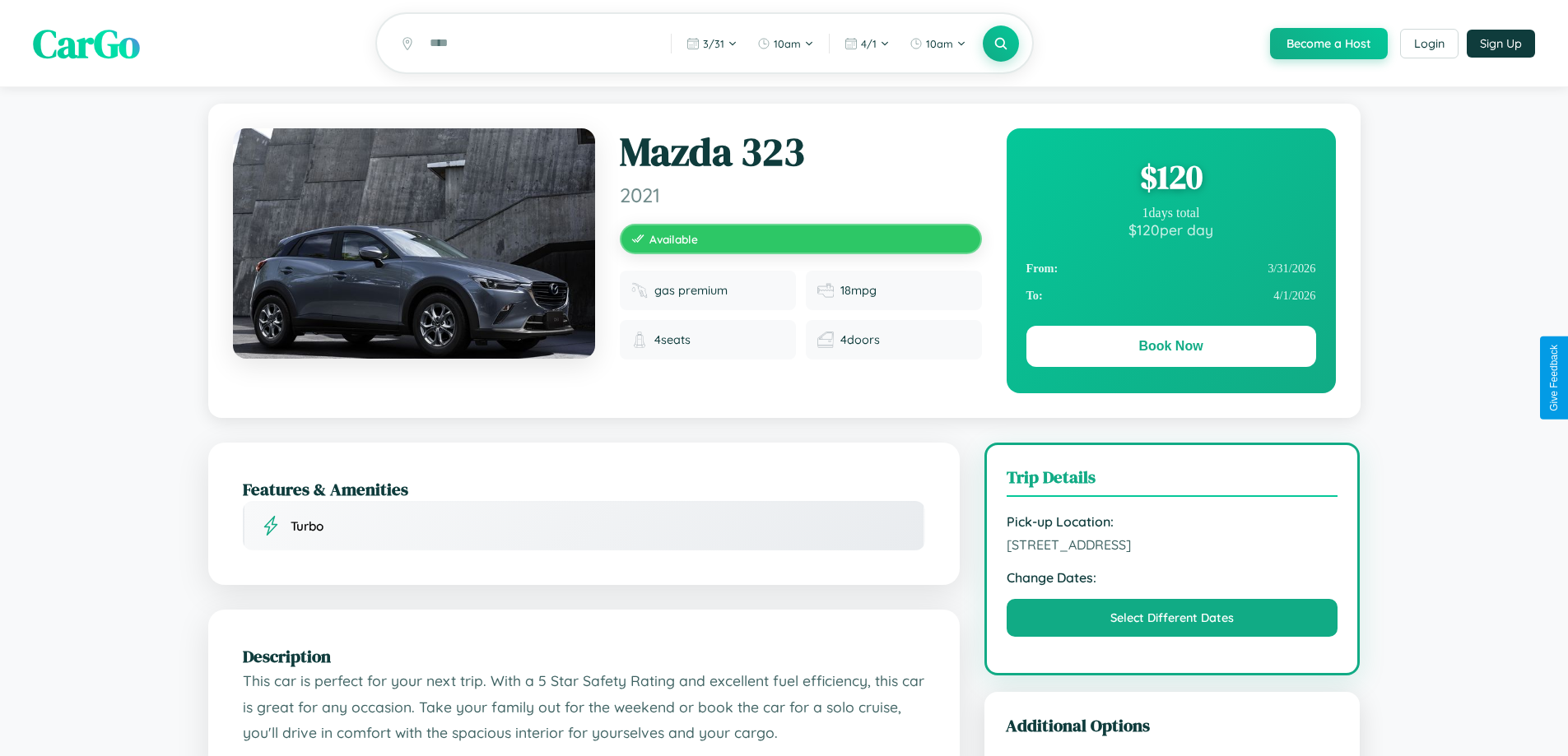
click at [1170, 179] on div "$ 120" at bounding box center [1170, 177] width 289 height 45
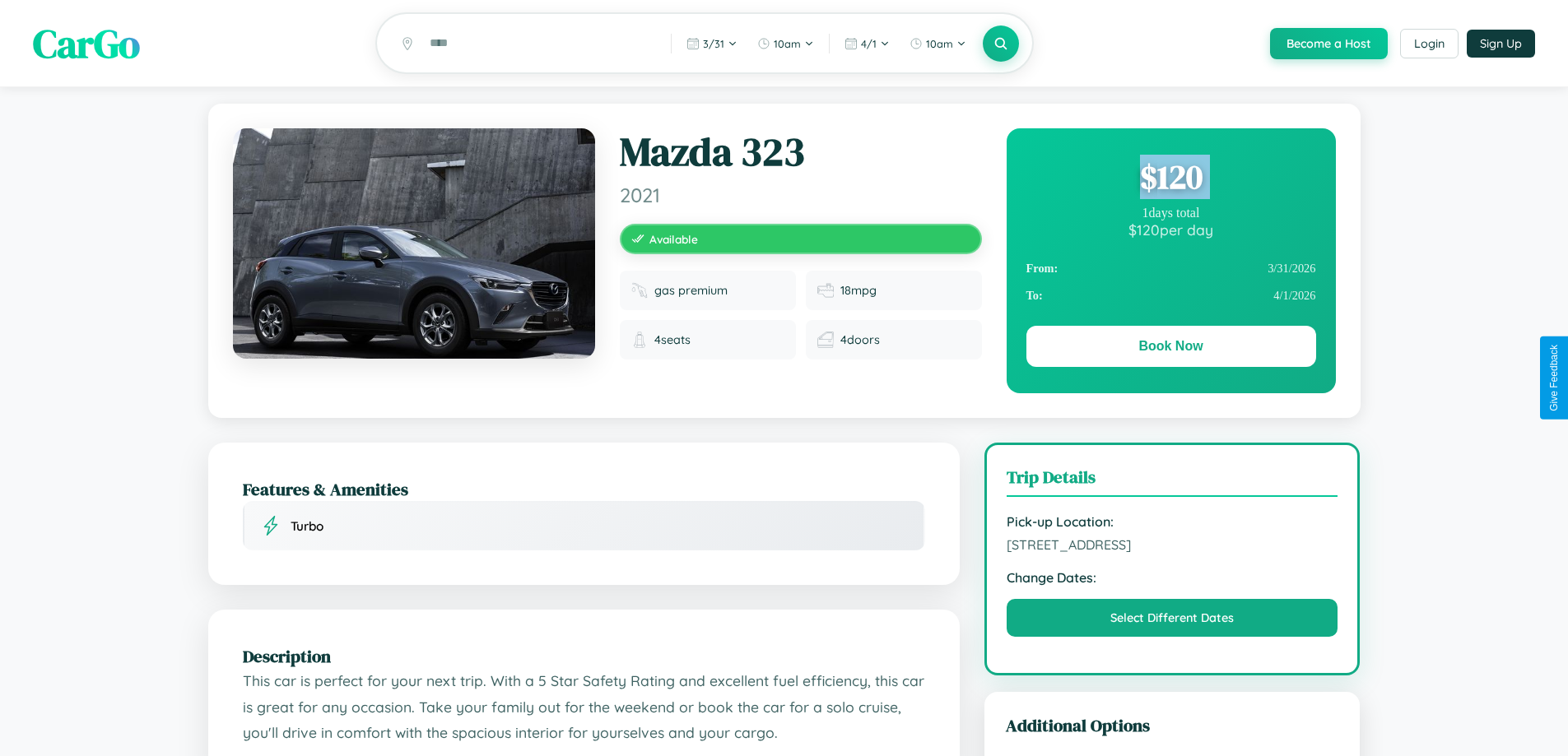
click at [1170, 179] on div "$ 120" at bounding box center [1170, 177] width 289 height 45
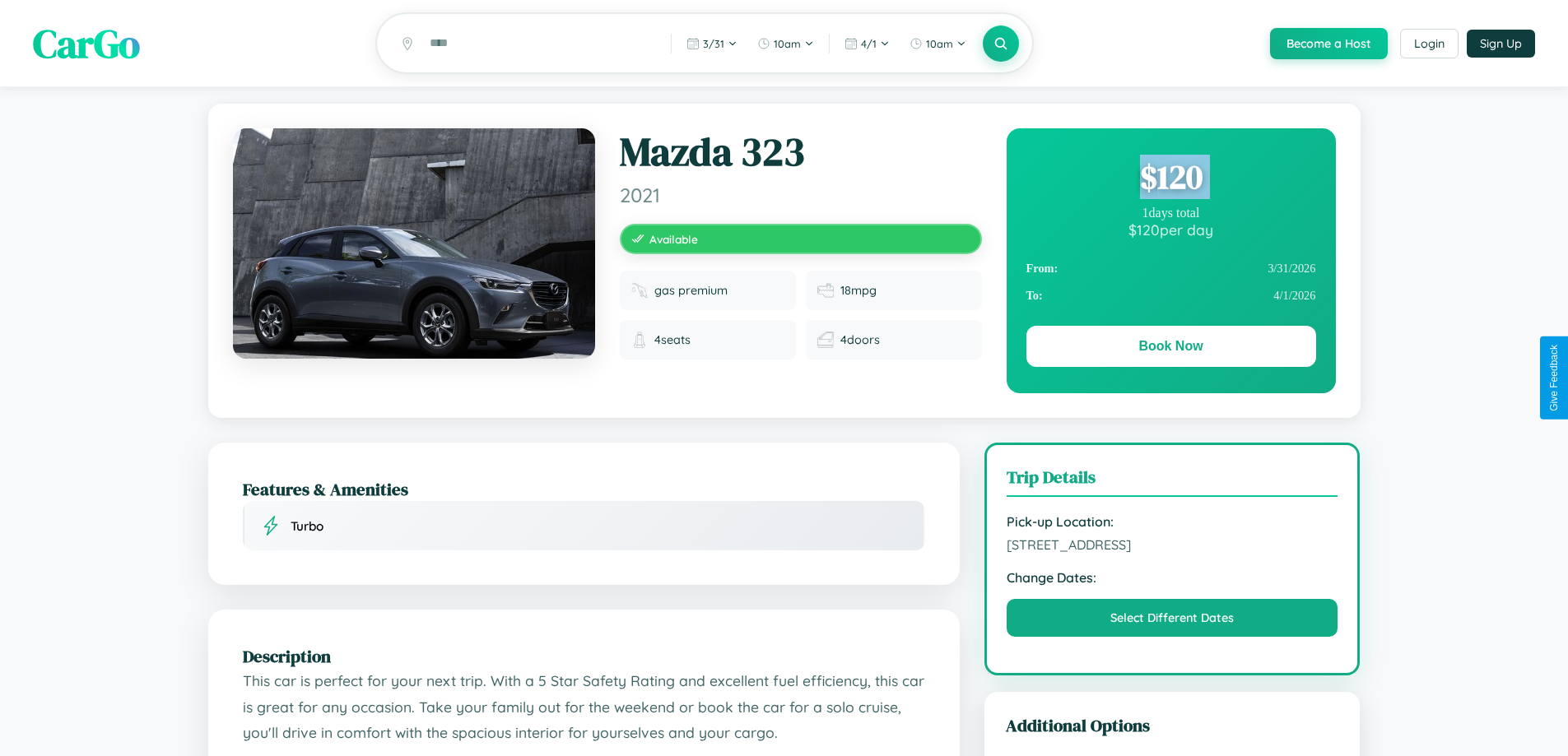
click at [1170, 179] on div "$ 120" at bounding box center [1170, 177] width 289 height 45
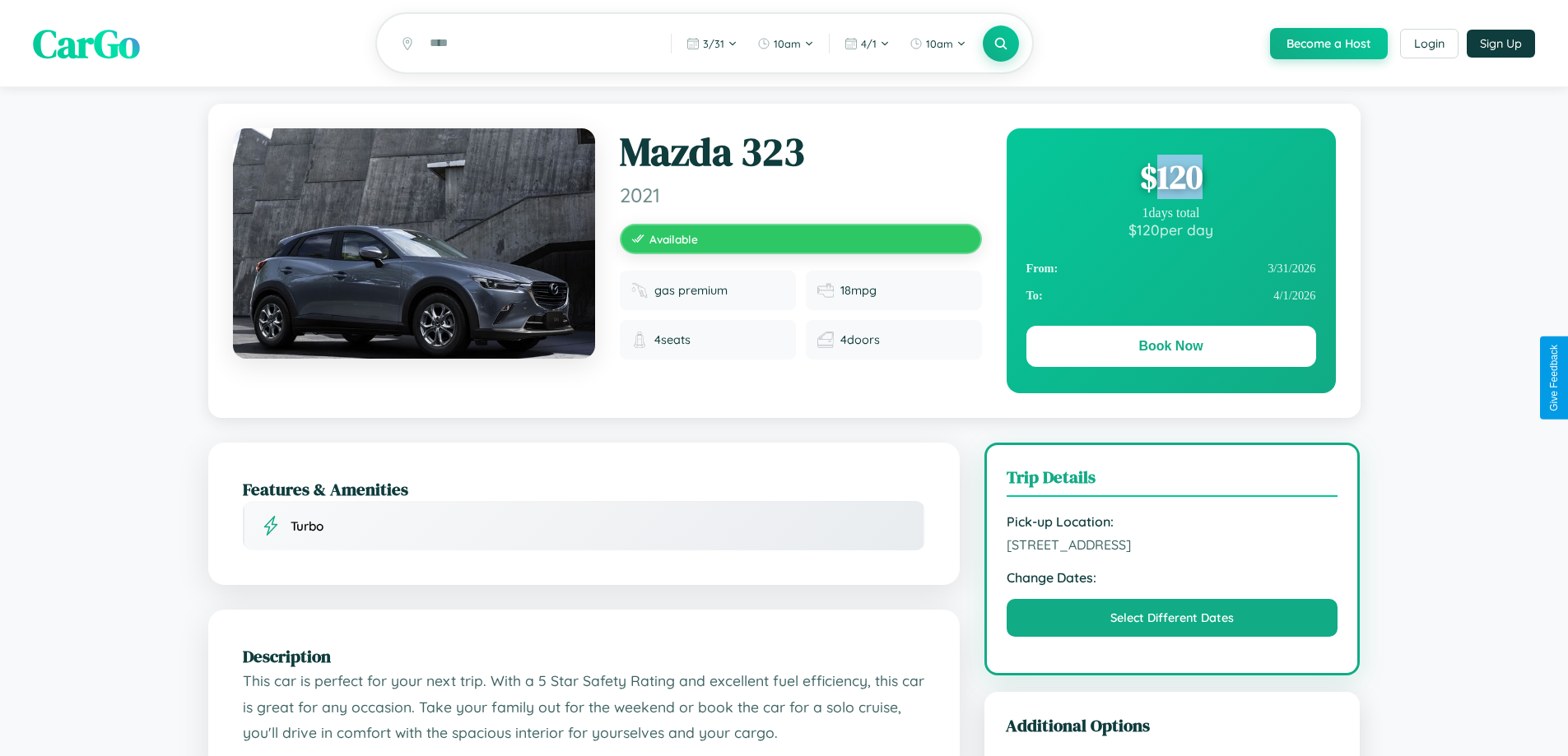
click at [1170, 179] on div "$ 120" at bounding box center [1170, 177] width 289 height 45
